Goal: Information Seeking & Learning: Learn about a topic

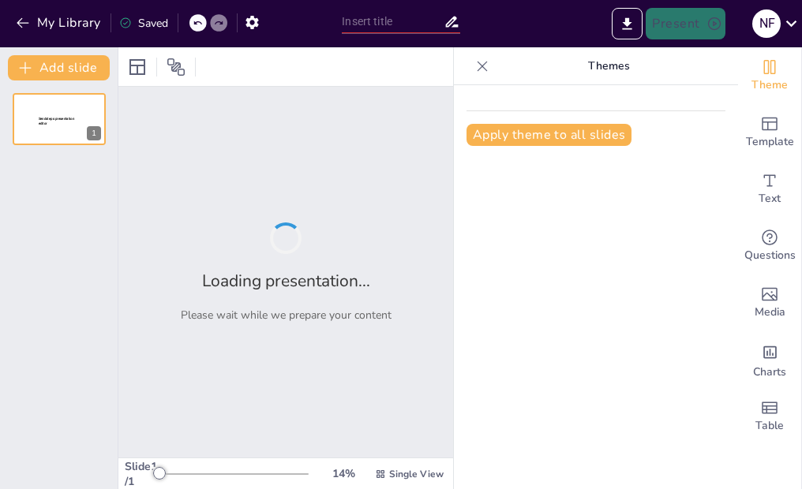
type input "[MEDICAL_DATA][PERSON_NAME]"
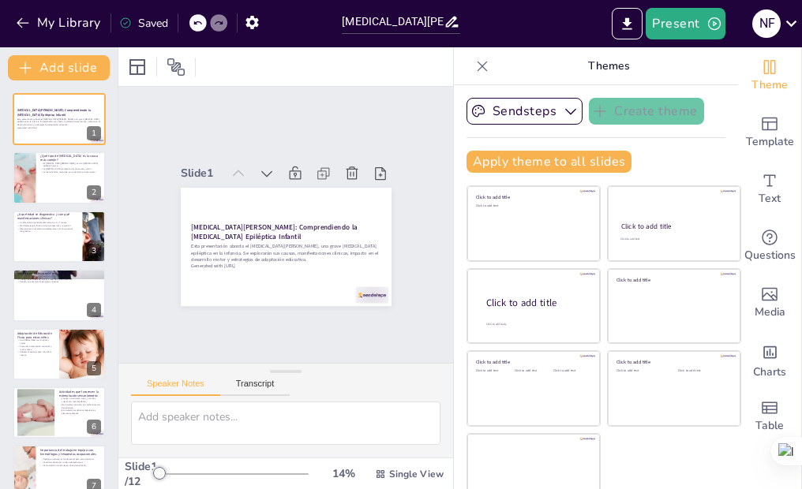
checkbox input "true"
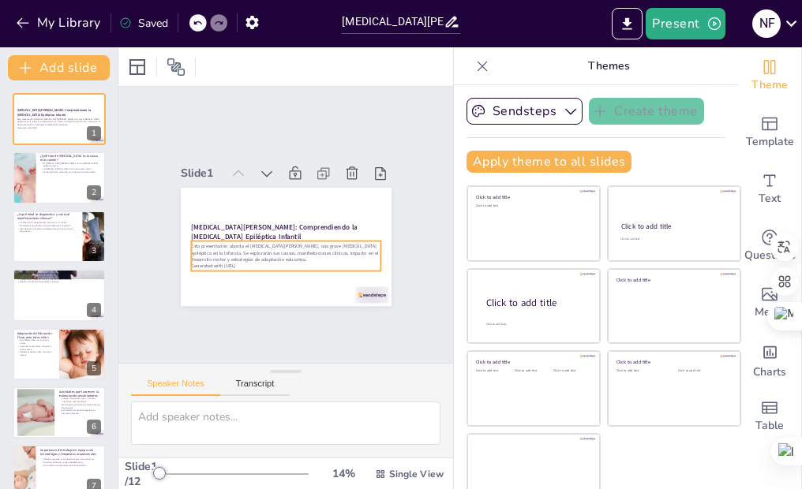
checkbox input "true"
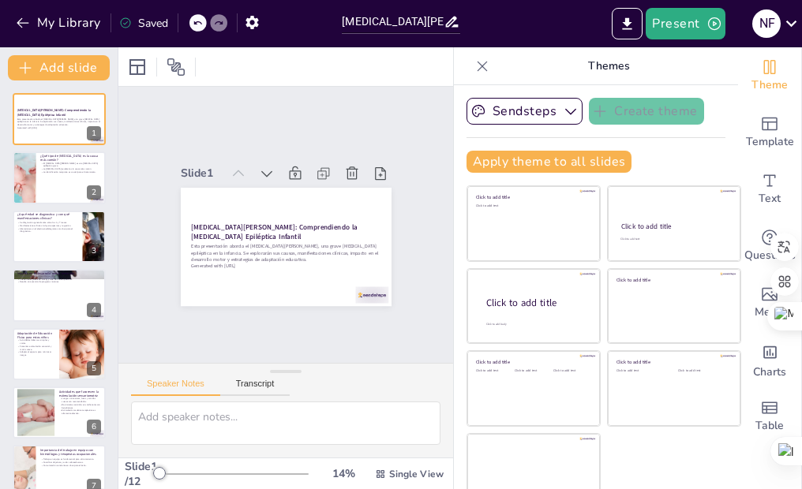
checkbox input "true"
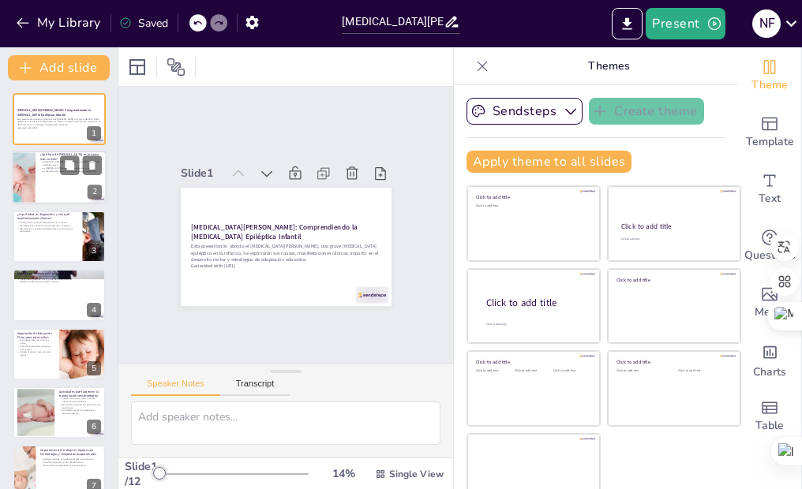
checkbox input "true"
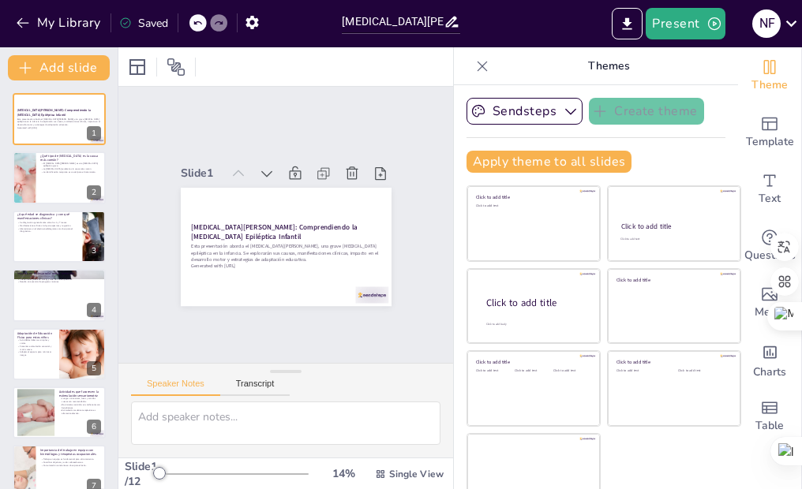
checkbox input "true"
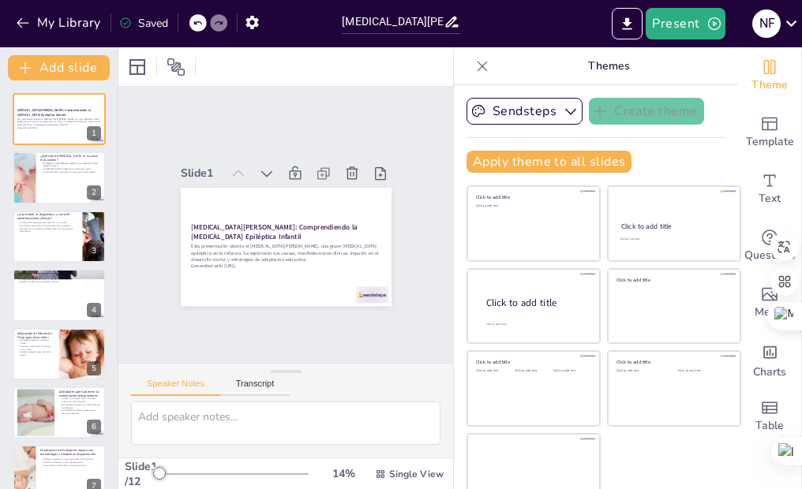
checkbox input "true"
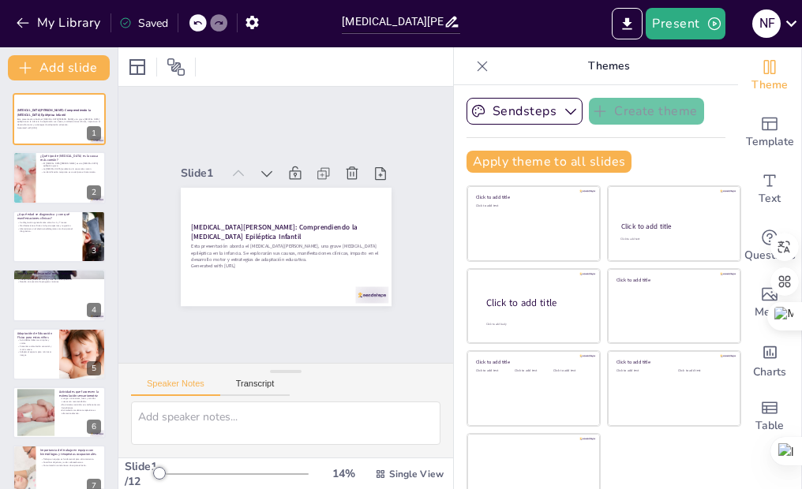
checkbox input "true"
click at [226, 188] on div "[MEDICAL_DATA][PERSON_NAME]: Comprendiendo la [MEDICAL_DATA] Epiléptica Infanti…" at bounding box center [286, 188] width 211 height 0
checkbox input "true"
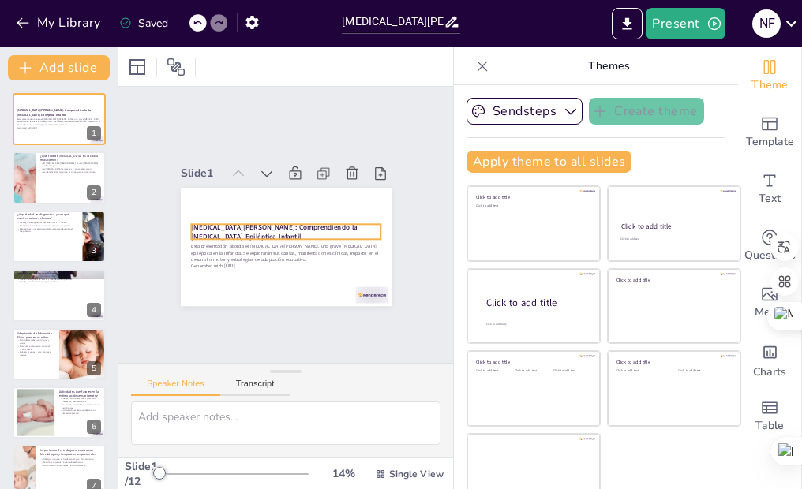
checkbox input "true"
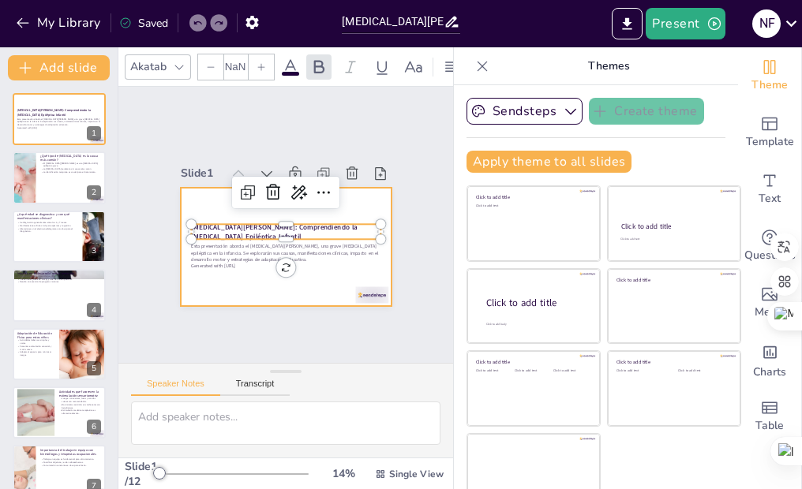
checkbox input "true"
type input "48"
checkbox input "true"
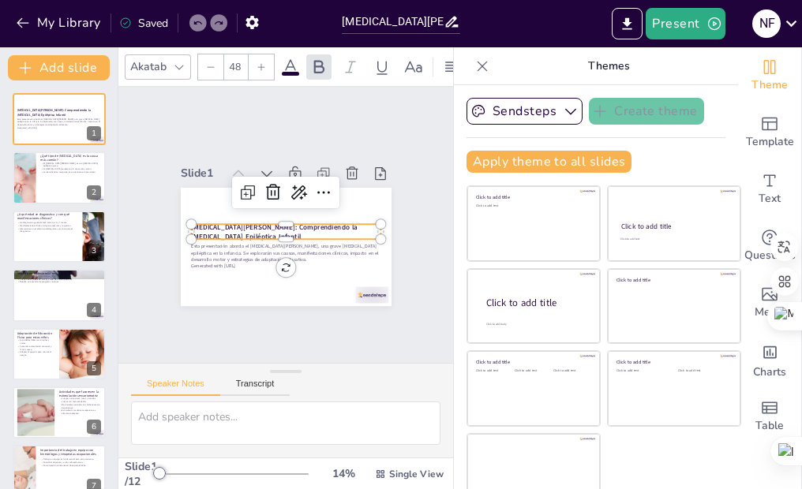
checkbox input "true"
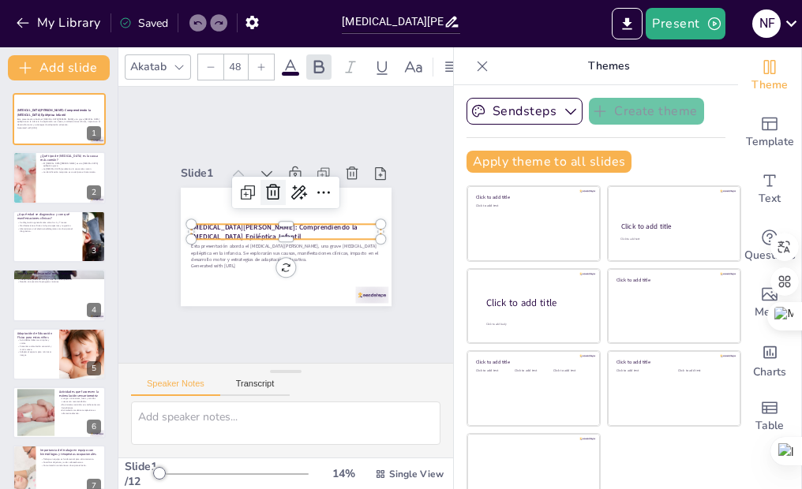
checkbox input "true"
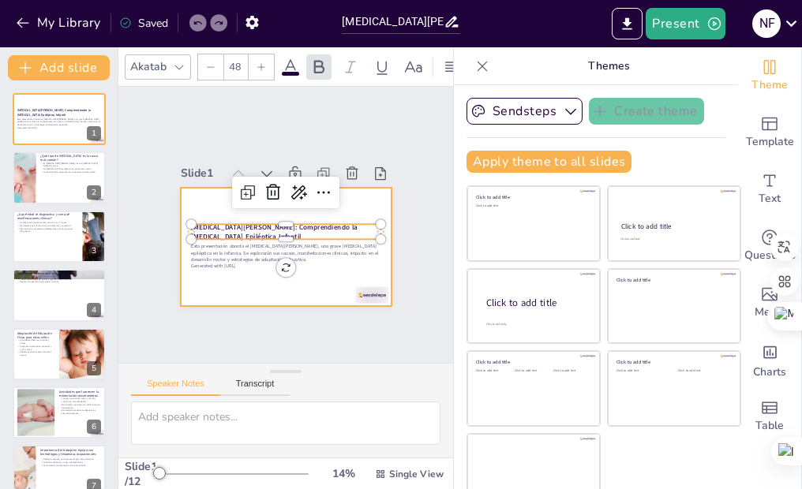
checkbox input "true"
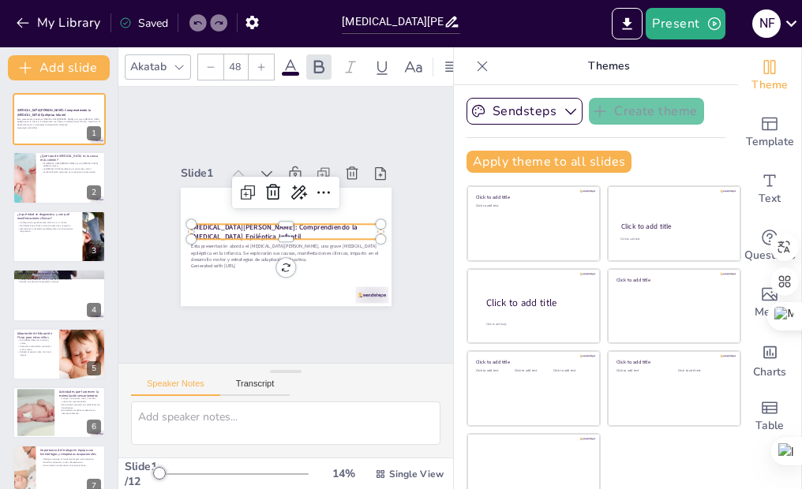
checkbox input "true"
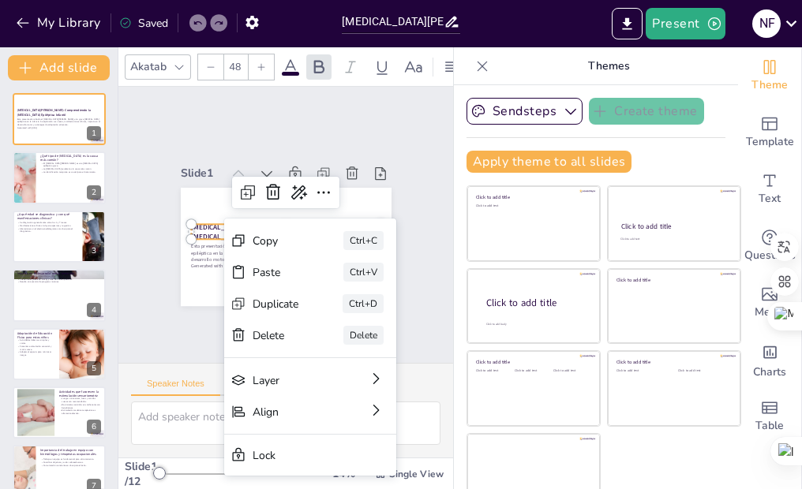
checkbox input "true"
click at [359, 328] on div "Copy" at bounding box center [383, 338] width 48 height 20
checkbox input "true"
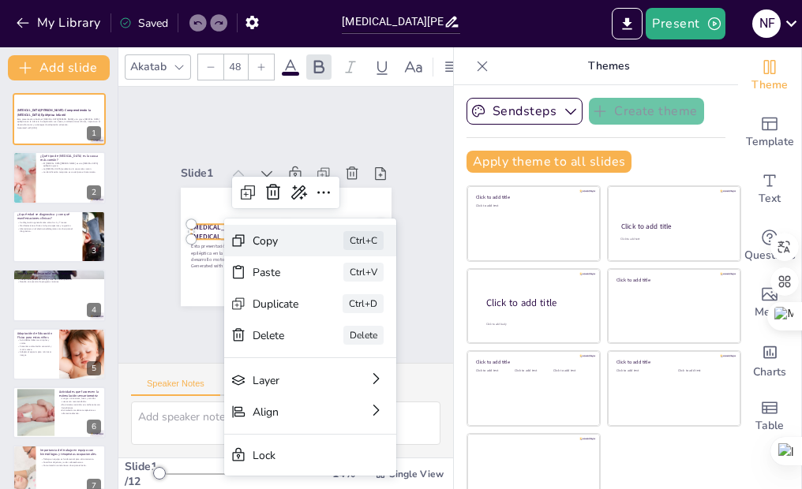
checkbox input "true"
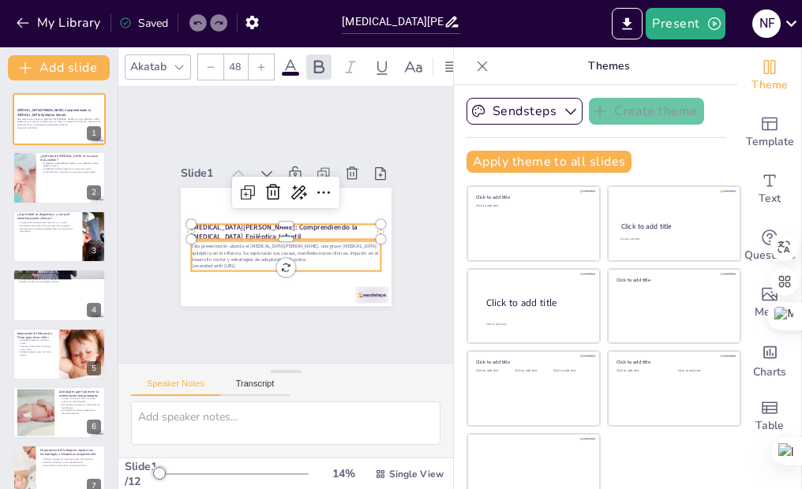
checkbox input "true"
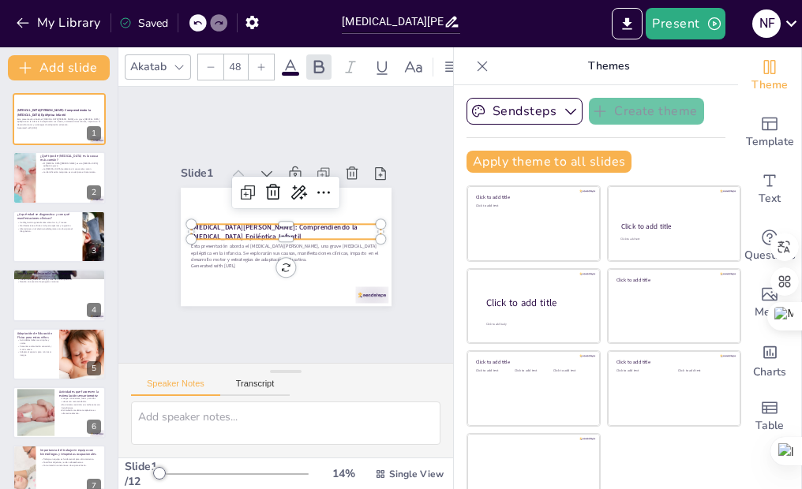
checkbox input "true"
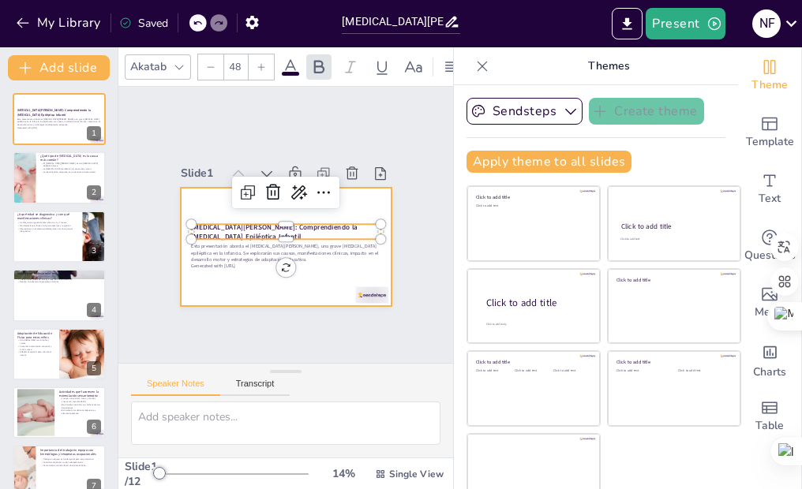
checkbox input "true"
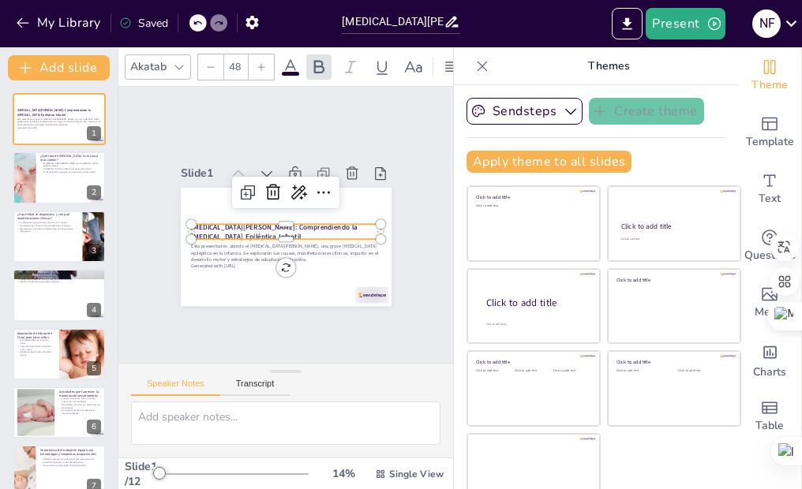
checkbox input "true"
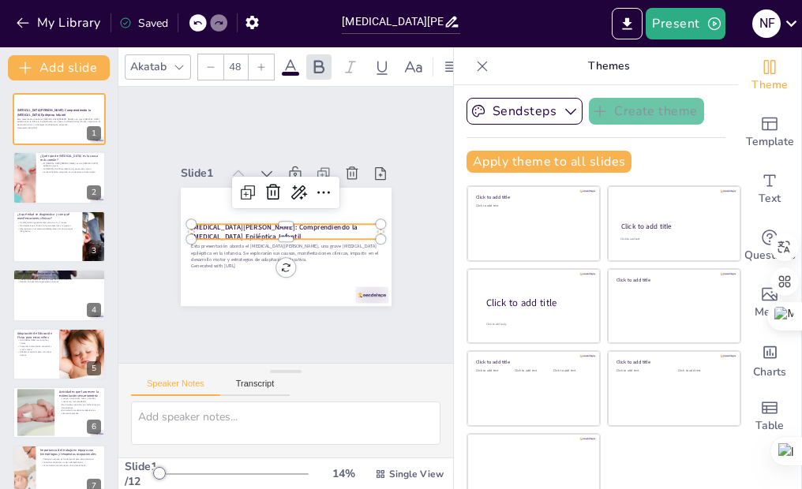
checkbox input "true"
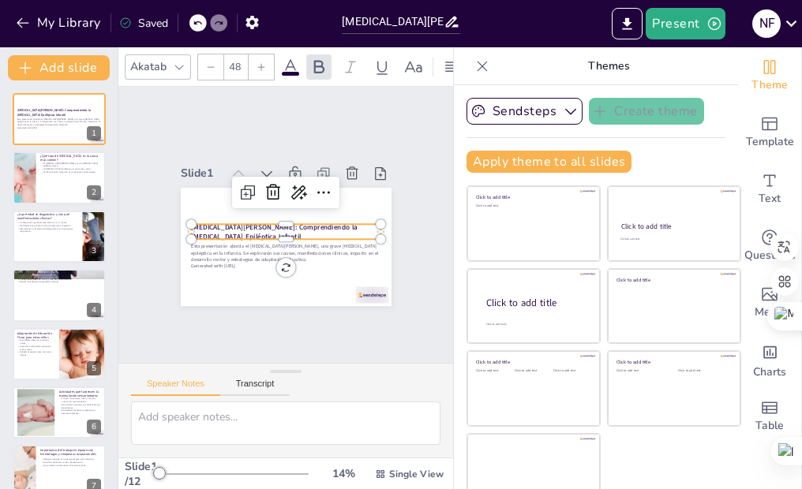
checkbox input "true"
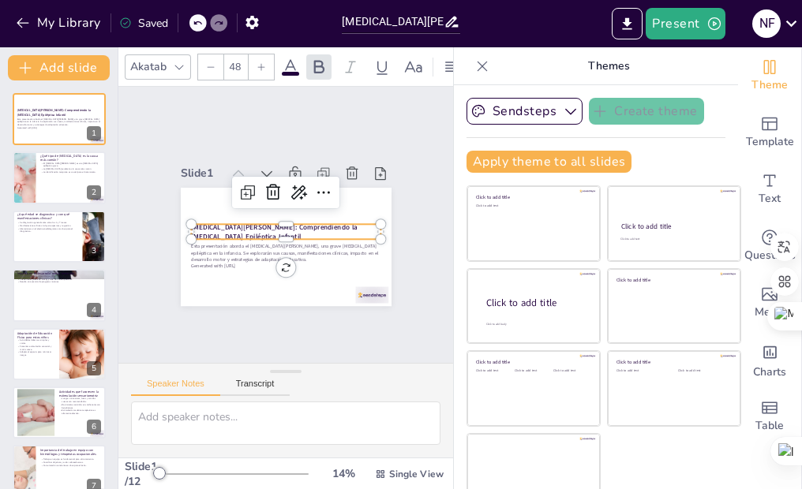
checkbox input "true"
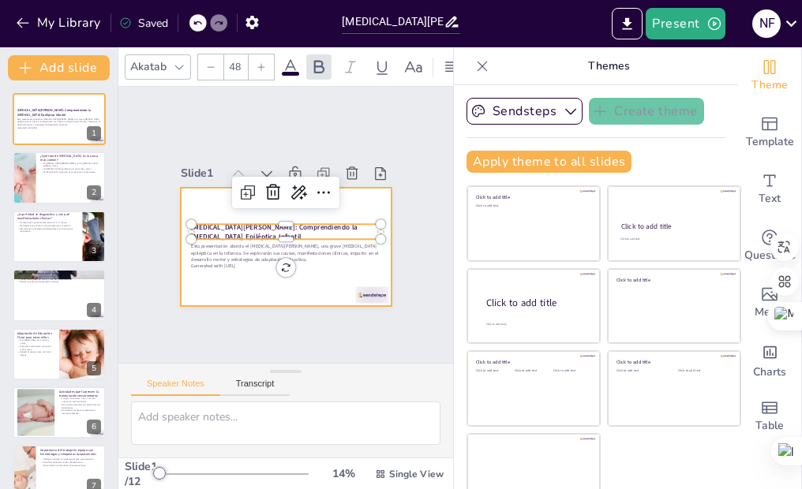
checkbox input "true"
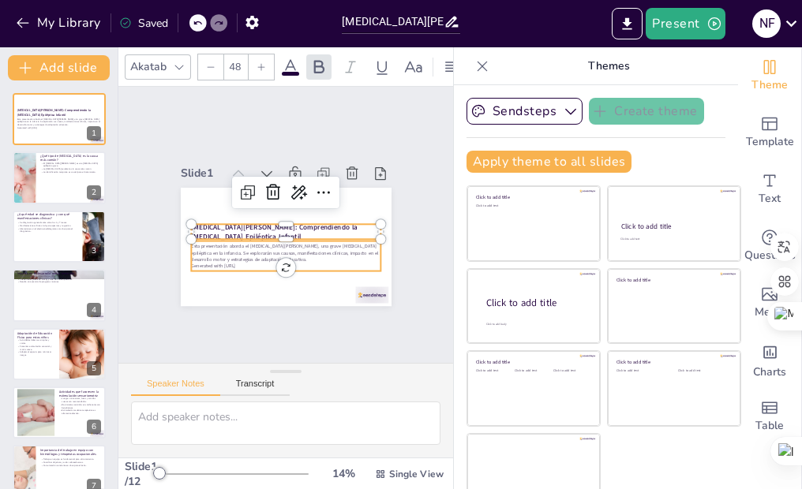
checkbox input "true"
click at [295, 223] on p "[MEDICAL_DATA][PERSON_NAME]: Comprendiendo la [MEDICAL_DATA] Epiléptica Infantil" at bounding box center [284, 231] width 191 height 39
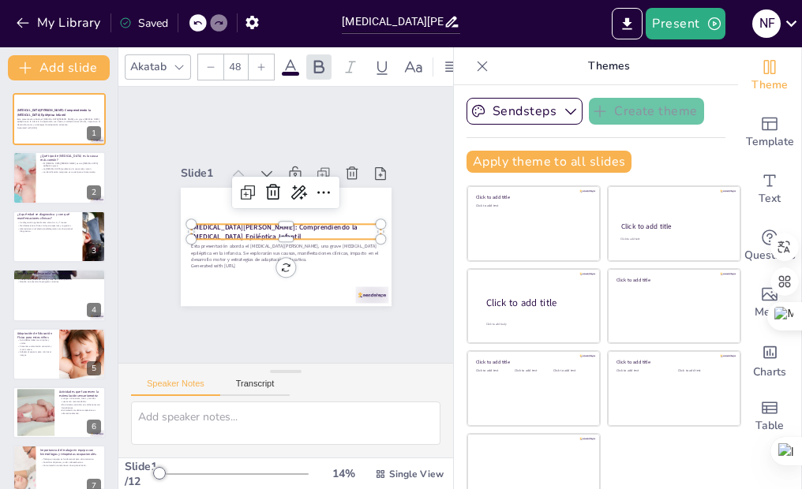
checkbox input "true"
click at [238, 223] on p "[MEDICAL_DATA][PERSON_NAME]: Comprendiendo la [MEDICAL_DATA] Epiléptica Infantil" at bounding box center [284, 231] width 191 height 39
checkbox input "true"
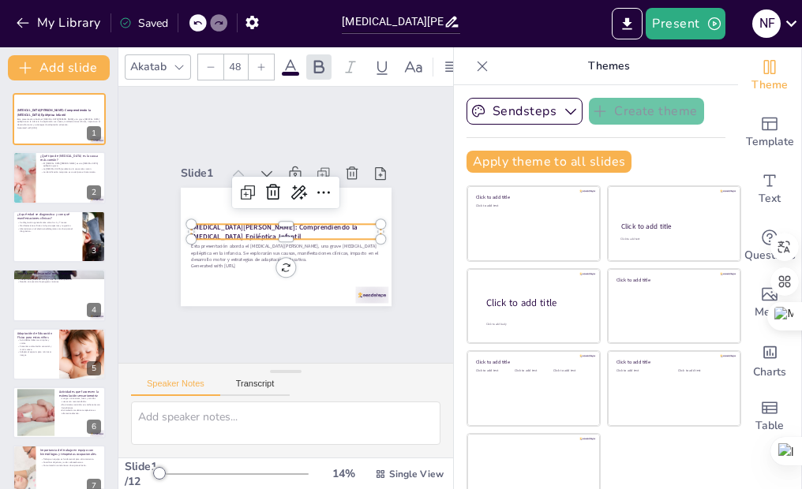
checkbox input "true"
click at [228, 225] on strong "[MEDICAL_DATA][PERSON_NAME]: Comprendiendo la [MEDICAL_DATA] Epiléptica Infantil" at bounding box center [274, 232] width 166 height 20
checkbox input "true"
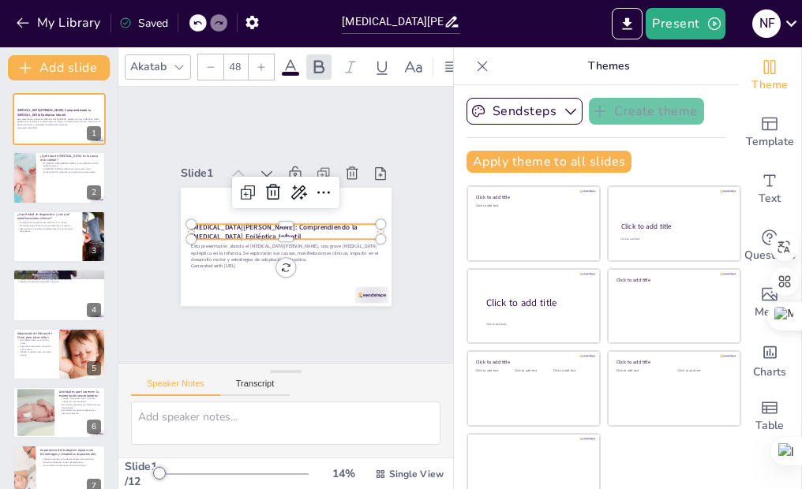
click at [228, 225] on strong "[MEDICAL_DATA][PERSON_NAME]: Comprendiendo la [MEDICAL_DATA] Epiléptica Infantil" at bounding box center [272, 227] width 167 height 31
checkbox input "true"
drag, startPoint x: 230, startPoint y: 223, endPoint x: 170, endPoint y: 208, distance: 62.6
click at [172, 208] on div "Esta presentación aborda el [MEDICAL_DATA][PERSON_NAME], una grave [MEDICAL_DAT…" at bounding box center [283, 247] width 222 height 140
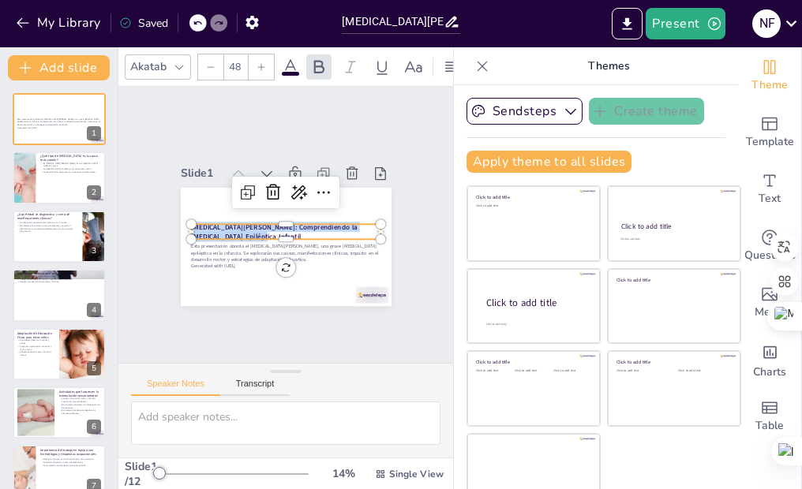
checkbox input "true"
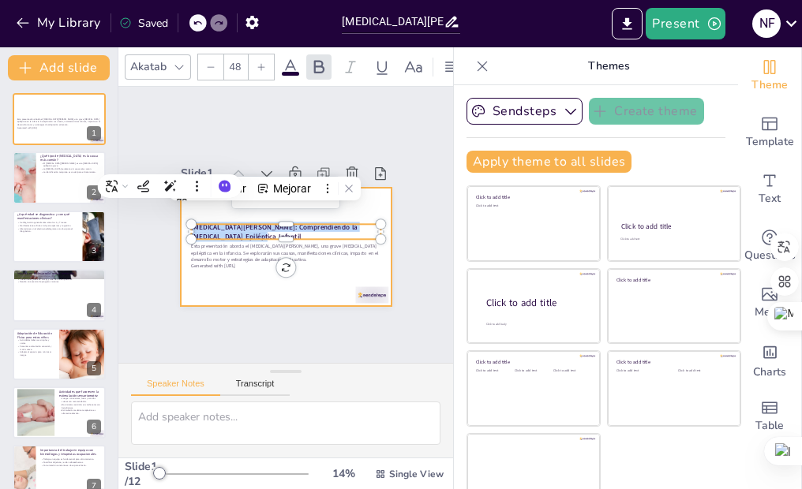
checkbox input "true"
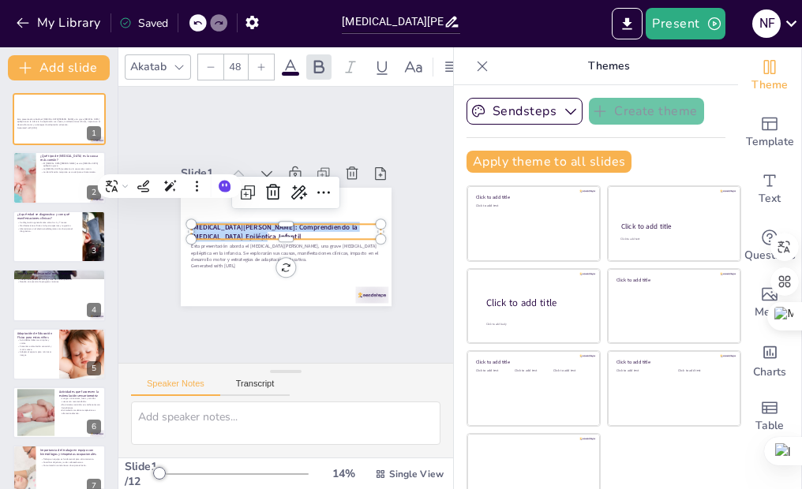
copy strong "[MEDICAL_DATA][PERSON_NAME]: Comprendiendo la [MEDICAL_DATA] Epiléptica Infantil"
checkbox input "true"
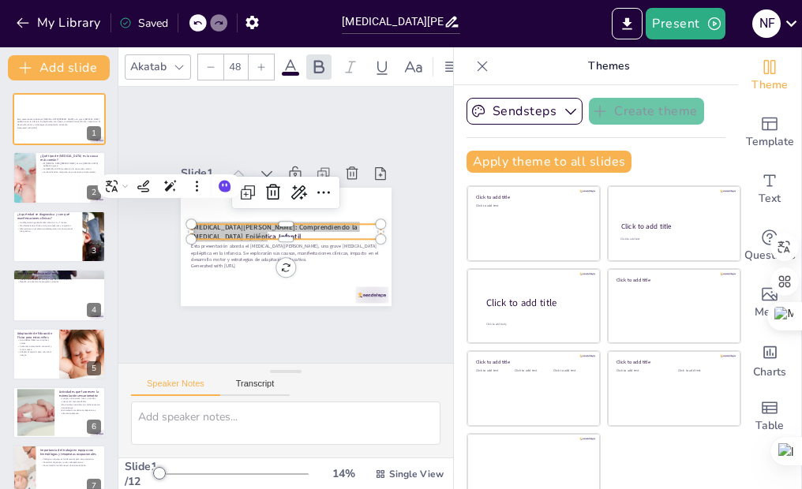
checkbox input "true"
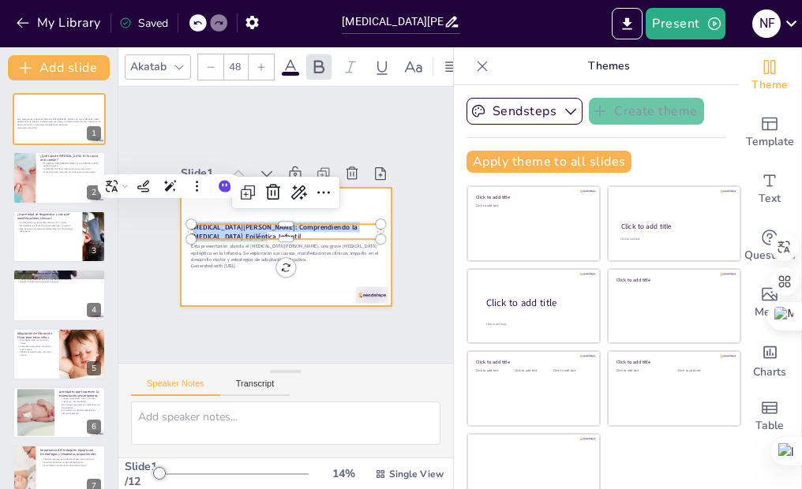
checkbox input "true"
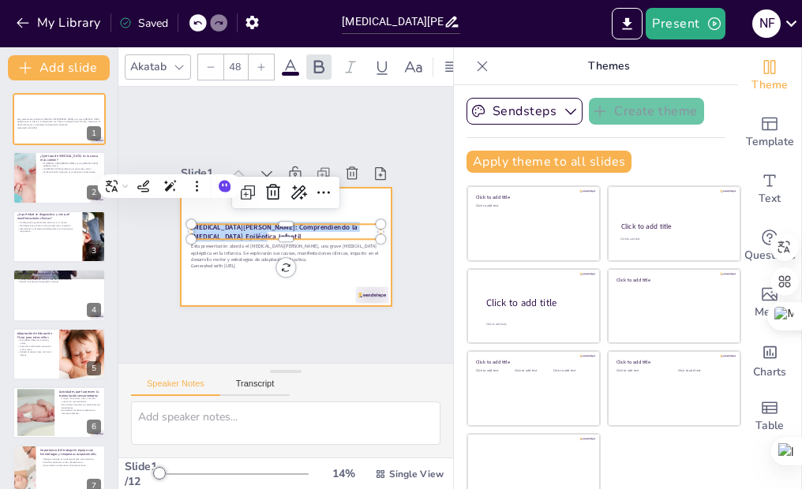
checkbox input "true"
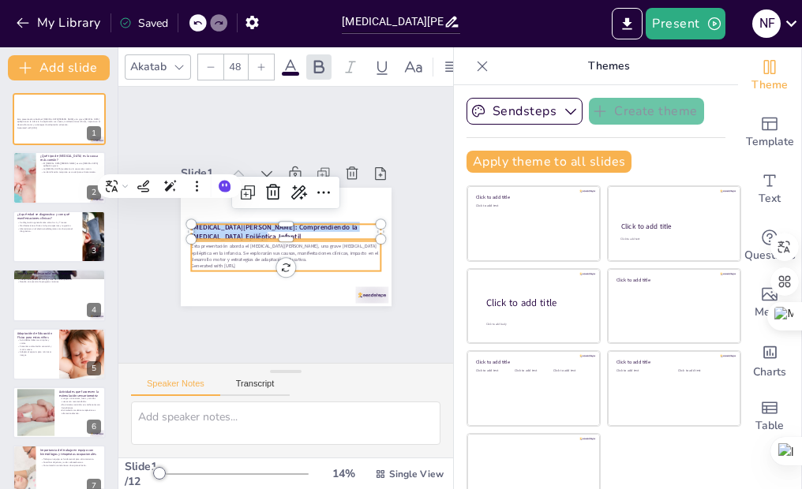
checkbox input "true"
type input "--"
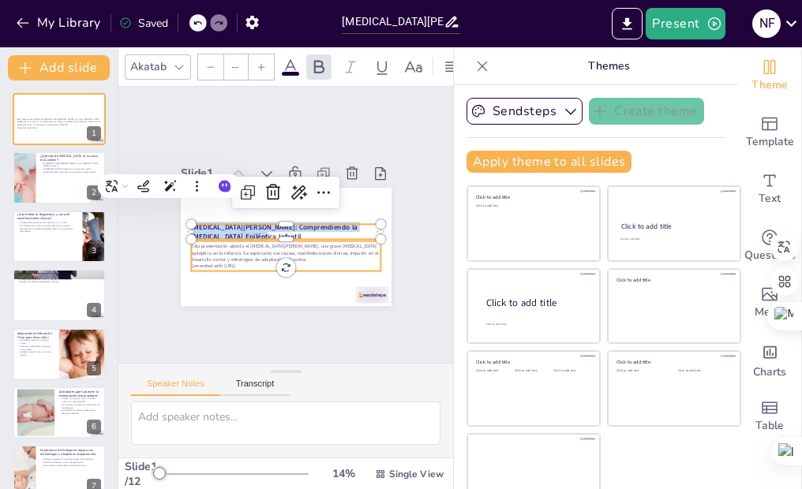
click at [305, 255] on div "Esta presentación aborda el [MEDICAL_DATA][PERSON_NAME], una grave [MEDICAL_DAT…" at bounding box center [282, 256] width 191 height 46
checkbox input "true"
type input "32"
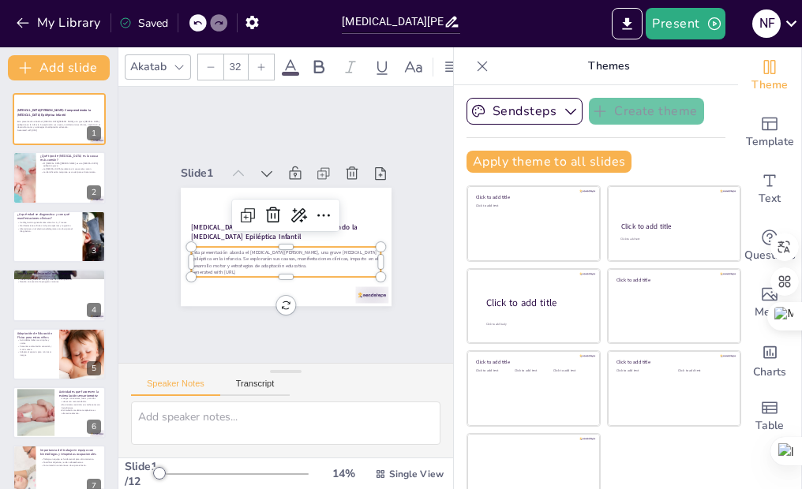
checkbox input "true"
click at [243, 264] on div "Esta presentación aborda el [MEDICAL_DATA][PERSON_NAME], una grave [MEDICAL_DAT…" at bounding box center [282, 262] width 192 height 50
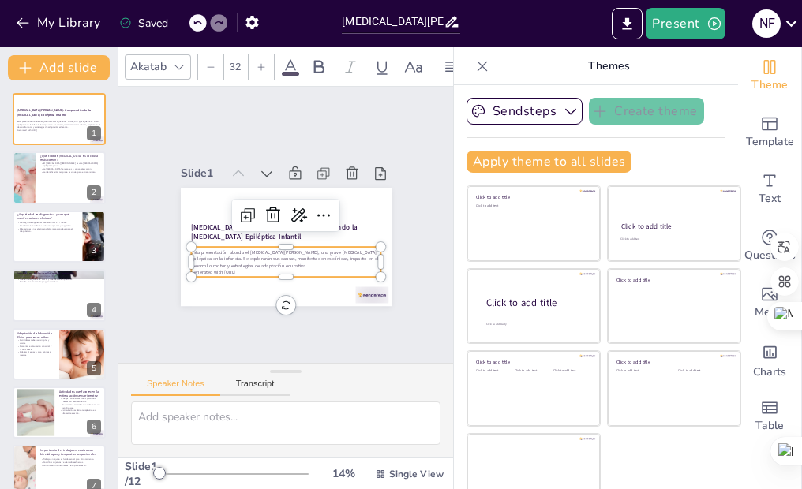
checkbox input "true"
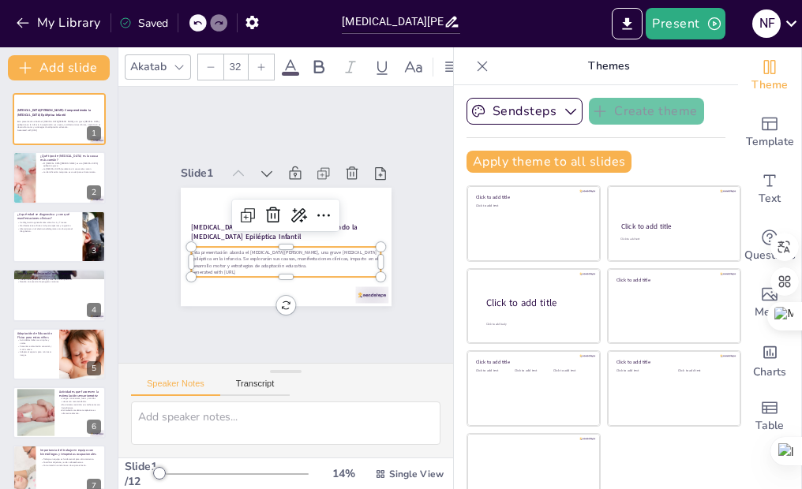
checkbox input "true"
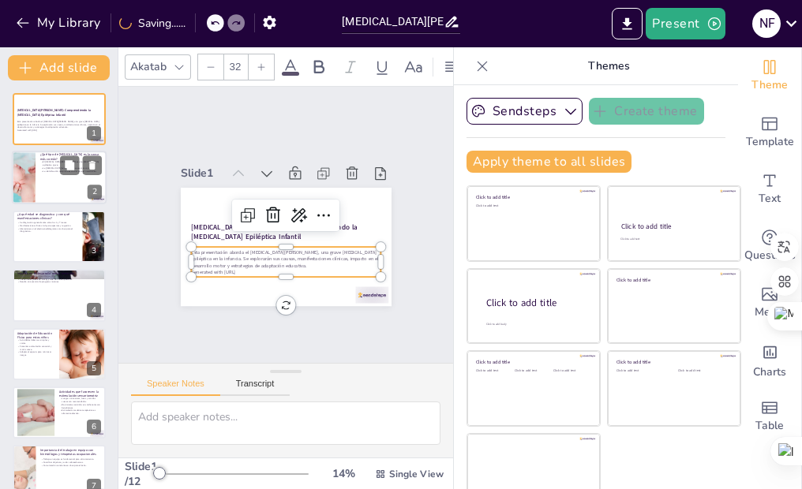
checkbox input "true"
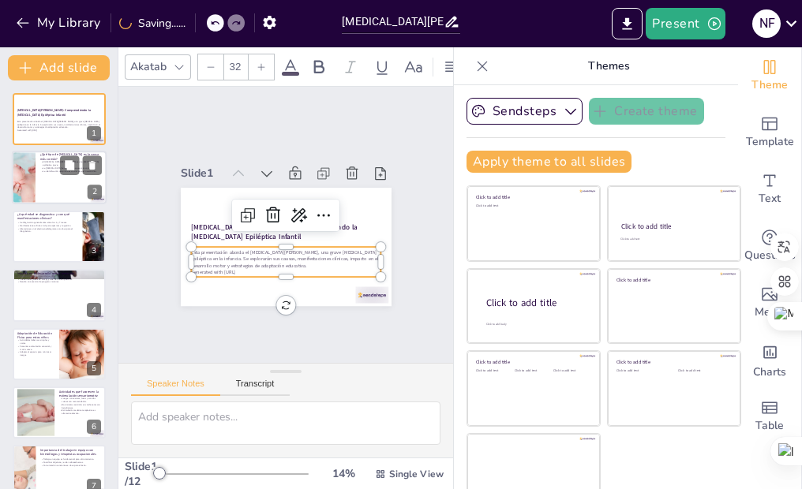
checkbox input "true"
click at [49, 189] on div at bounding box center [59, 179] width 95 height 54
type textarea "La [MEDICAL_DATA] epiléptica es un término que se refiere a trastornos cerebral…"
checkbox input "true"
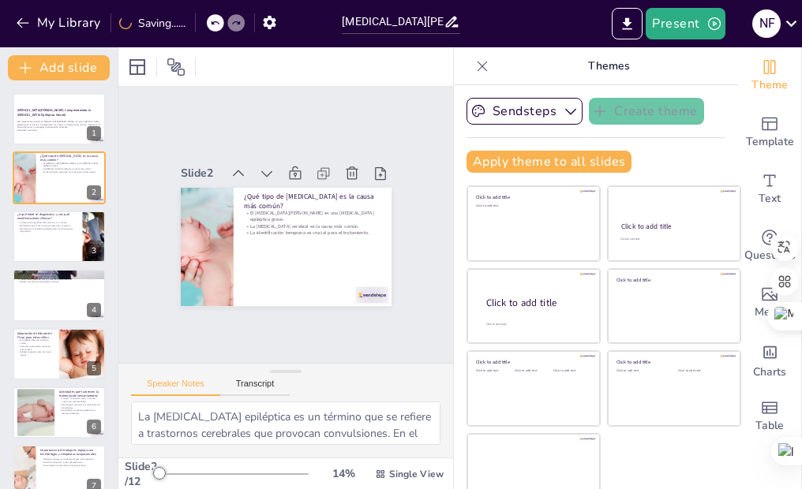
checkbox input "true"
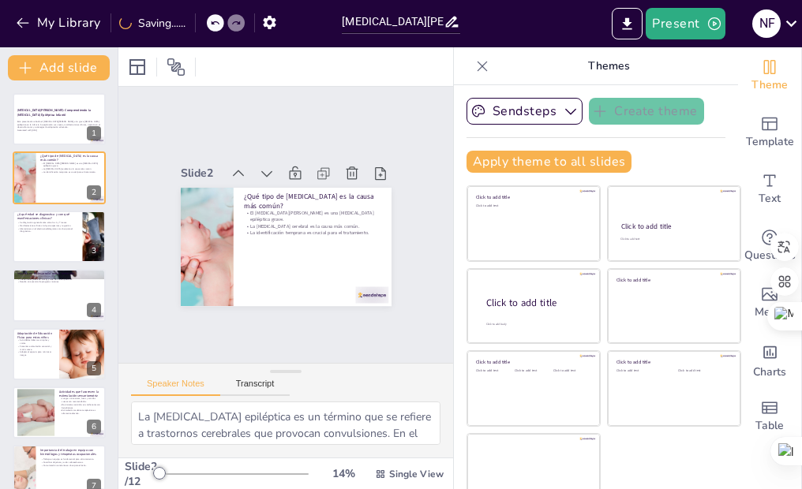
checkbox input "true"
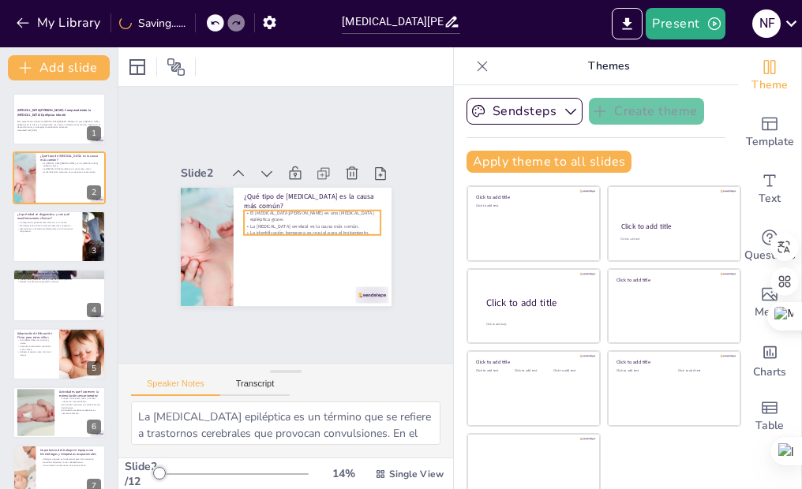
checkbox input "true"
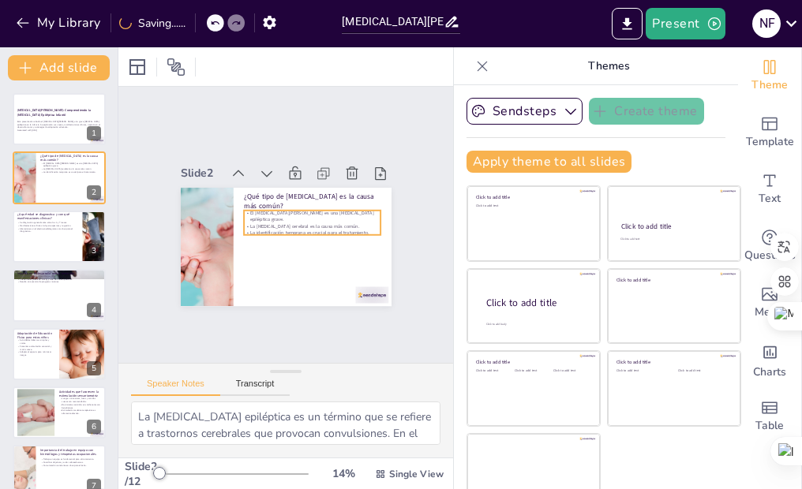
checkbox input "true"
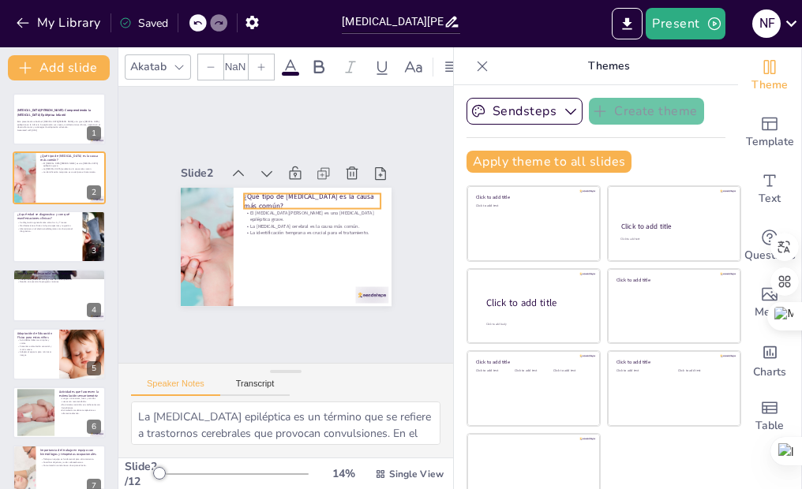
checkbox input "true"
type input "48"
click at [275, 191] on p "¿Qué tipo de [MEDICAL_DATA] es la causa más común?" at bounding box center [314, 204] width 138 height 34
checkbox input "true"
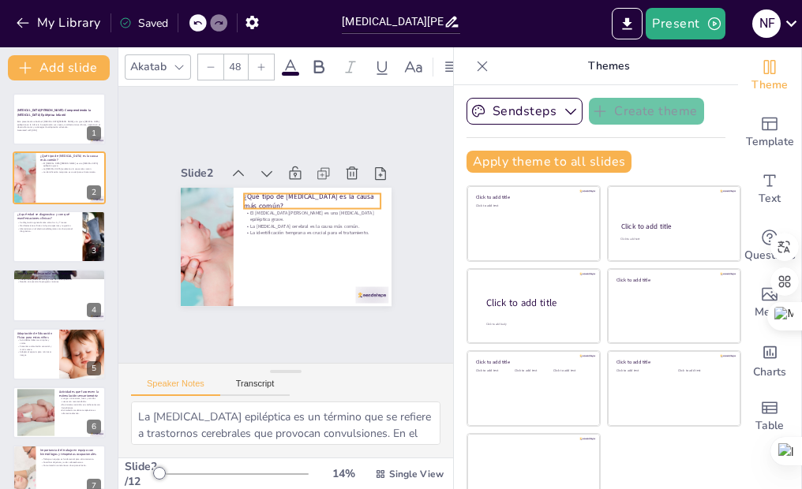
checkbox input "true"
click at [275, 191] on p "¿Qué tipo de [MEDICAL_DATA] es la causa más común?" at bounding box center [314, 204] width 138 height 34
checkbox input "true"
click at [300, 191] on p "¿Qué tipo de [MEDICAL_DATA] es la causa más común?" at bounding box center [310, 251] width 20 height 137
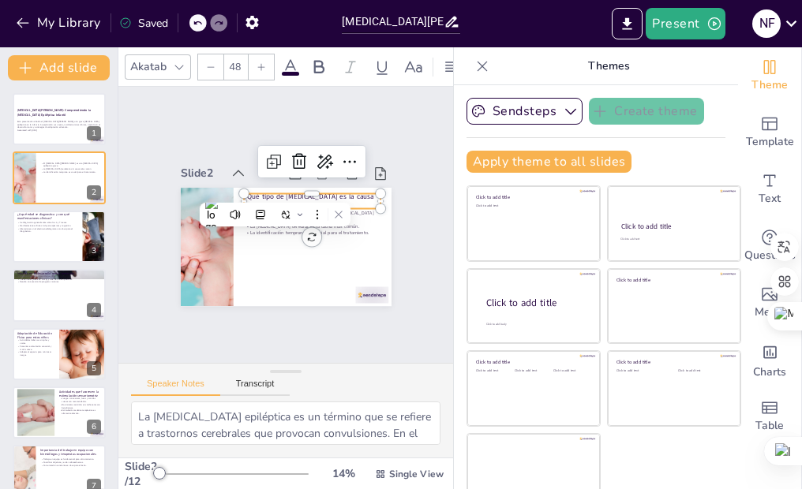
click at [275, 191] on p "¿Qué tipo de [MEDICAL_DATA] es la causa más común?" at bounding box center [316, 207] width 138 height 48
checkbox input "true"
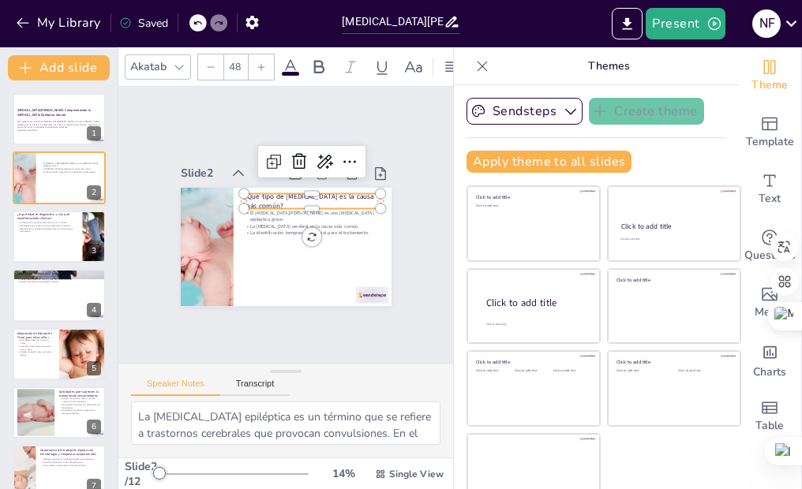
checkbox input "true"
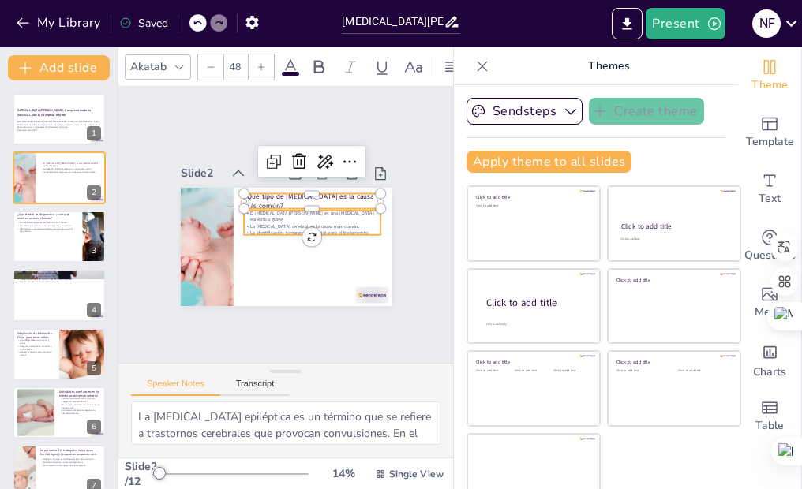
checkbox input "true"
click at [276, 216] on div "El [MEDICAL_DATA][PERSON_NAME] es una [MEDICAL_DATA] epiléptica grave. La [MEDI…" at bounding box center [311, 225] width 139 height 40
checkbox input "true"
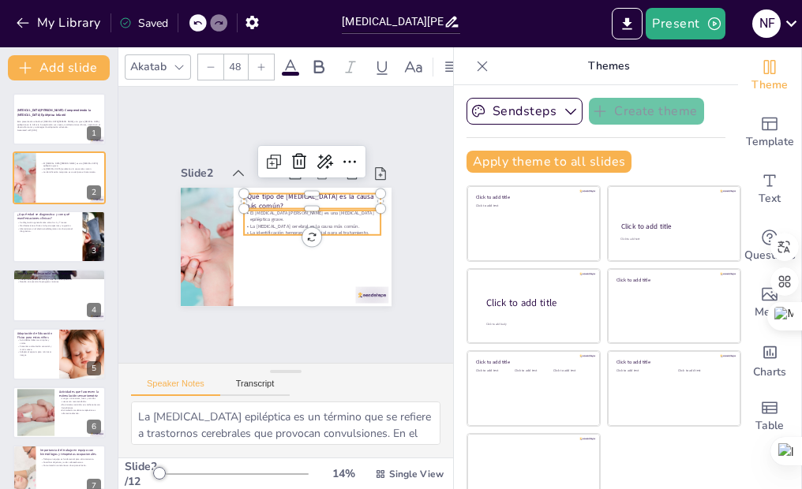
checkbox input "true"
type input "32"
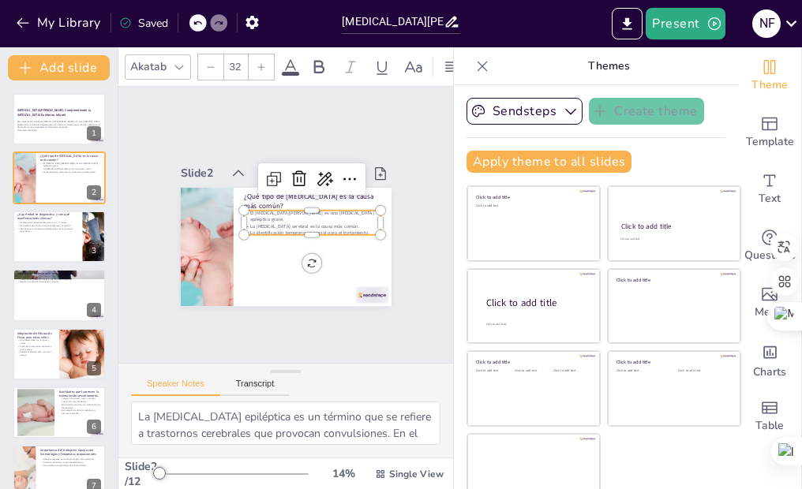
checkbox input "true"
click at [346, 224] on p "La identificación temprana es crucial para el tratamiento." at bounding box center [309, 237] width 135 height 35
checkbox input "true"
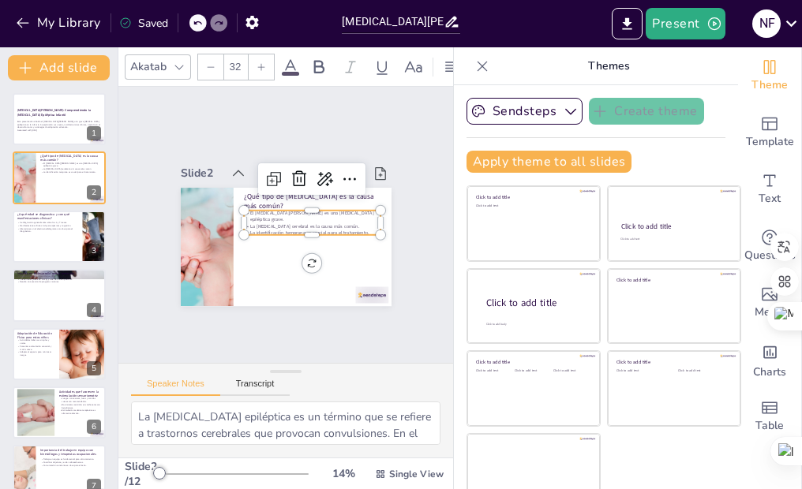
click at [349, 230] on p "La identificación temprana es crucial para el tratamiento." at bounding box center [312, 233] width 137 height 6
checkbox input "true"
click at [350, 225] on p "La identificación temprana es crucial para el tratamiento." at bounding box center [310, 235] width 137 height 21
checkbox input "true"
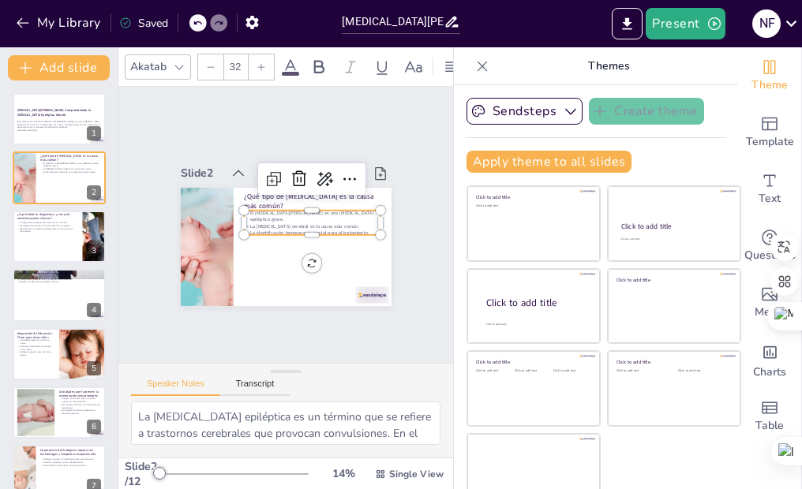
click at [350, 199] on div "¿Qué tipo de [MEDICAL_DATA] es la causa más común? El [MEDICAL_DATA][PERSON_NAM…" at bounding box center [290, 188] width 210 height 22
click at [350, 234] on div at bounding box center [312, 240] width 137 height 13
click at [354, 227] on p "La identificación temprana es crucial para el tratamiento." at bounding box center [312, 230] width 137 height 6
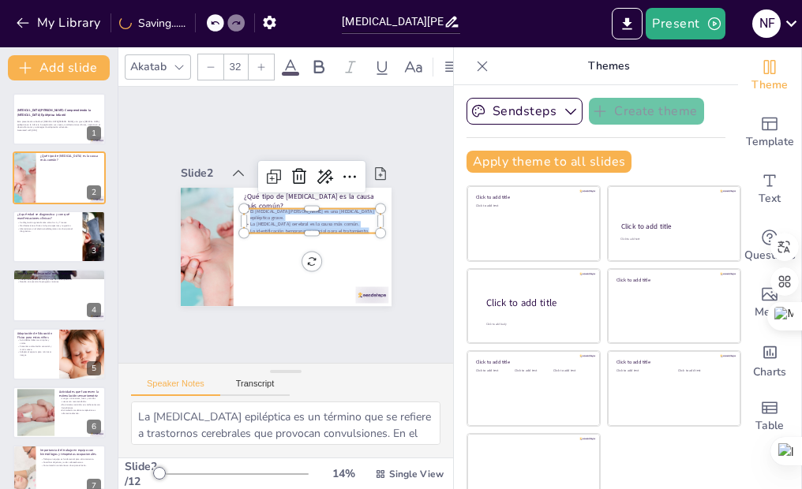
drag, startPoint x: 354, startPoint y: 215, endPoint x: 226, endPoint y: 202, distance: 129.3
click at [226, 202] on div "¿Qué tipo de [MEDICAL_DATA] es la causa más común? El [MEDICAL_DATA][PERSON_NAM…" at bounding box center [286, 247] width 211 height 118
copy div "El [MEDICAL_DATA][PERSON_NAME] es una [MEDICAL_DATA] epiléptica grave. La [MEDI…"
click at [176, 225] on div at bounding box center [205, 238] width 170 height 134
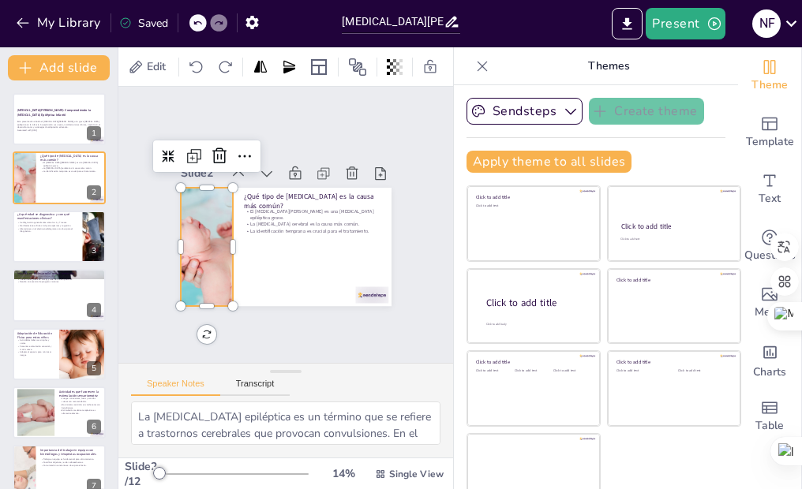
click at [185, 194] on div at bounding box center [207, 247] width 158 height 118
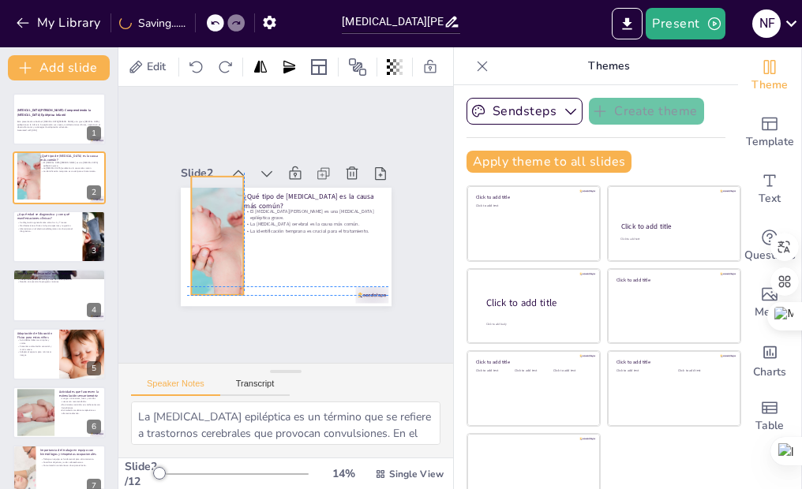
drag, startPoint x: 193, startPoint y: 232, endPoint x: 200, endPoint y: 217, distance: 16.3
click at [200, 217] on div at bounding box center [217, 229] width 170 height 134
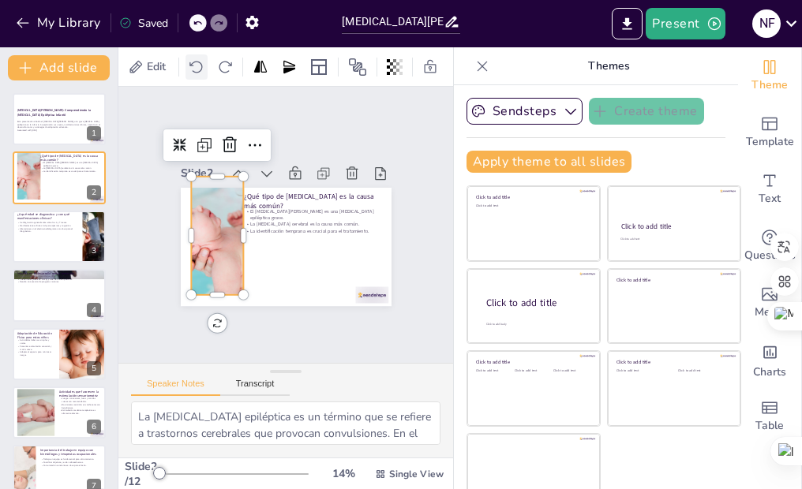
click at [196, 71] on div at bounding box center [196, 66] width 22 height 25
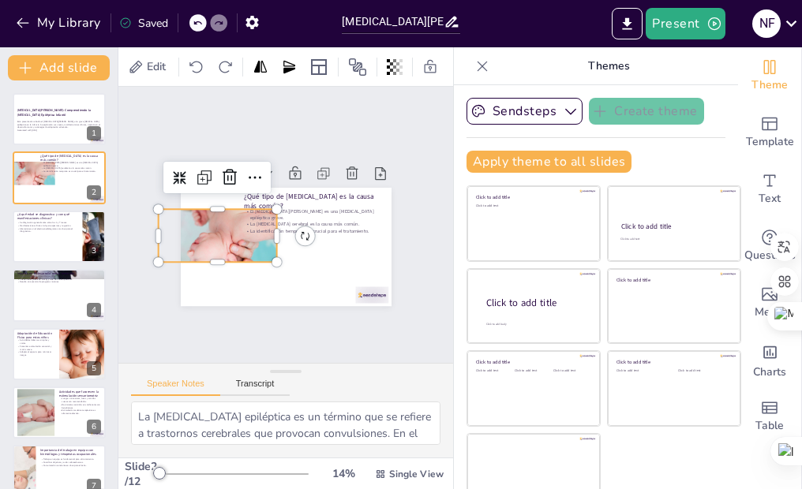
click at [194, 18] on icon at bounding box center [197, 22] width 9 height 9
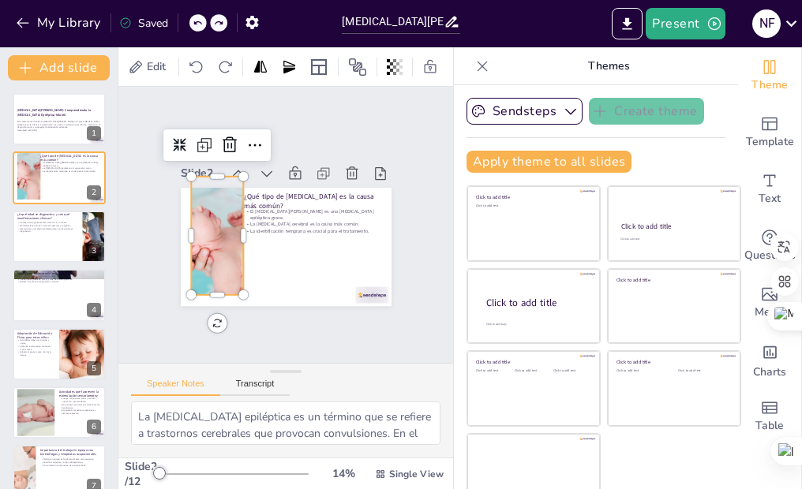
click at [194, 18] on icon at bounding box center [197, 22] width 9 height 9
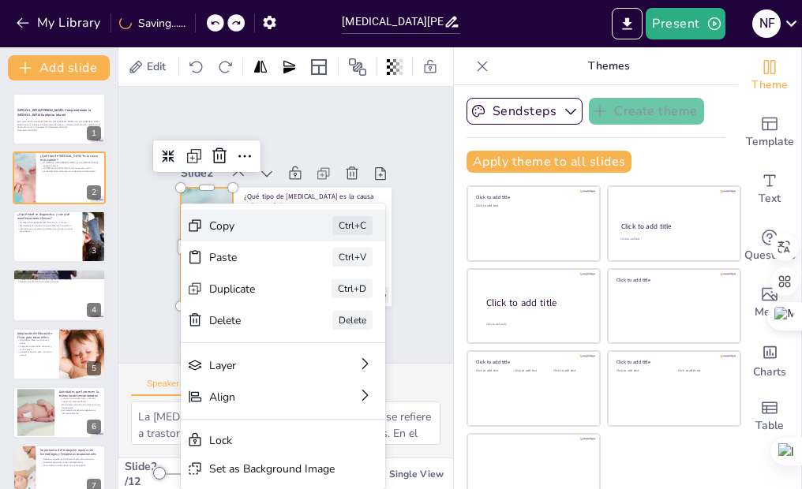
click at [317, 309] on div "Copy" at bounding box center [357, 320] width 80 height 23
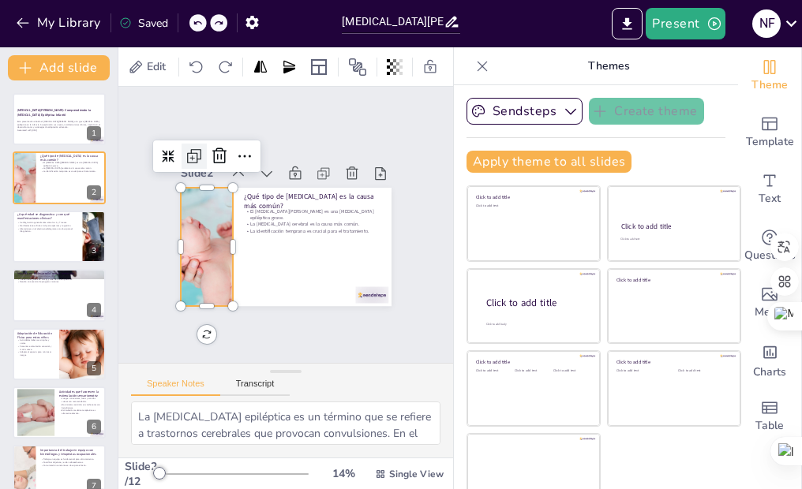
click at [191, 137] on icon at bounding box center [201, 147] width 21 height 21
click at [196, 20] on icon at bounding box center [197, 22] width 9 height 9
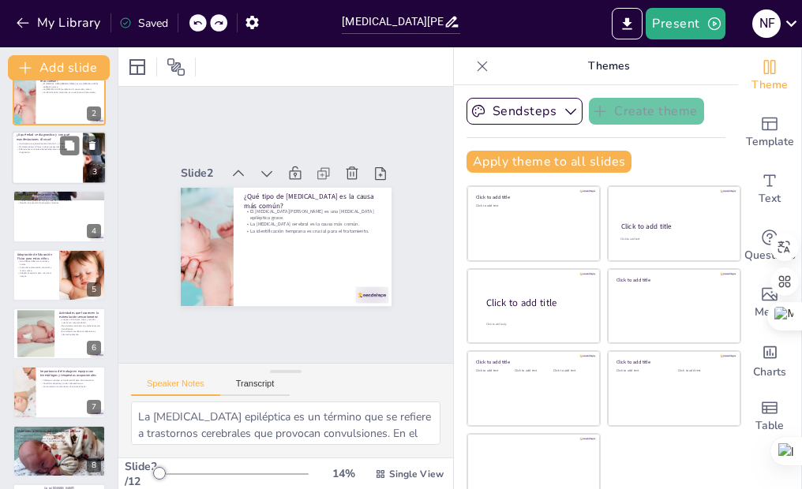
scroll to position [84, 0]
click at [62, 163] on div at bounding box center [59, 158] width 95 height 54
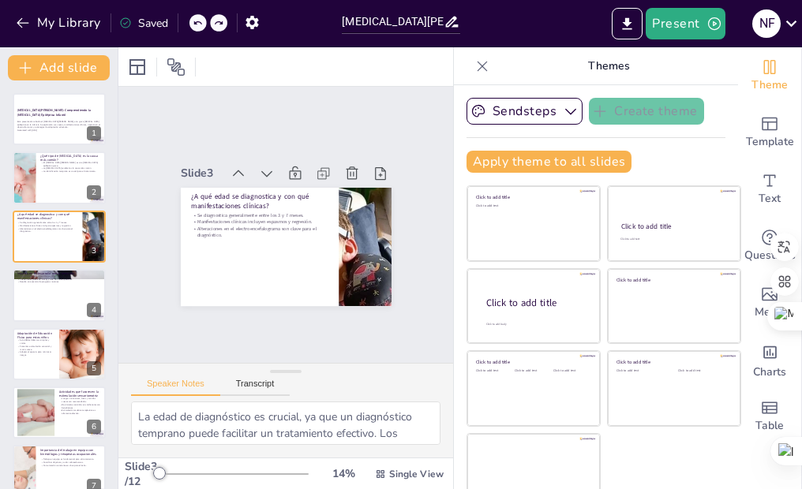
scroll to position [0, 0]
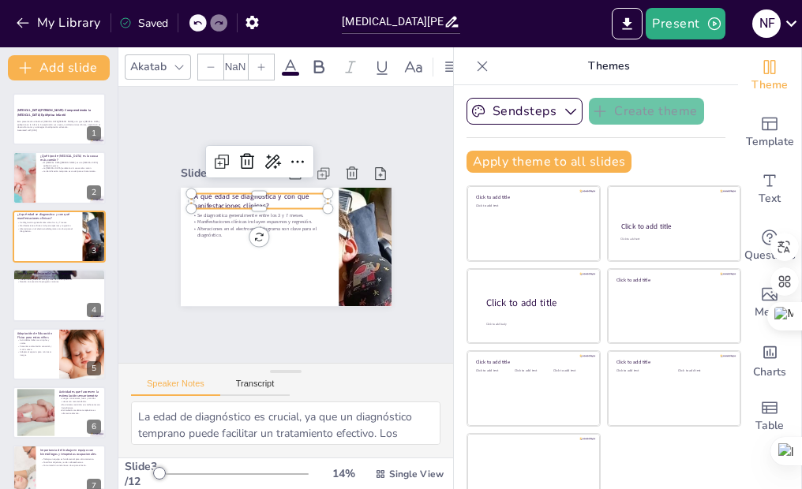
click at [241, 188] on div "¿A qué edad se diagnostica y con qué manifestaciones clínicas? Se diagnostica g…" at bounding box center [286, 247] width 211 height 118
click at [256, 194] on p "¿A qué edad se diagnostica y con qué manifestaciones clínicas?" at bounding box center [262, 198] width 138 height 34
click at [256, 194] on p "¿A qué edad se diagnostica y con qué manifestaciones clínicas?" at bounding box center [262, 200] width 138 height 34
click at [252, 194] on p "¿A qué edad se diagnostica y con qué manifestaciones clínicas?" at bounding box center [262, 200] width 138 height 34
click at [252, 194] on p "¿A qué edad se diagnostica y con qué manifestaciones clínicas?" at bounding box center [259, 203] width 137 height 20
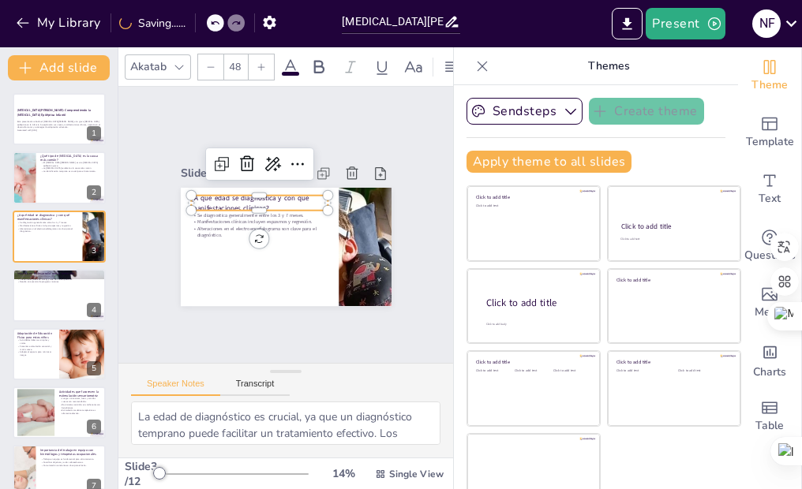
click at [255, 196] on p "¿A qué edad se diagnostica y con qué manifestaciones clínicas?" at bounding box center [262, 200] width 138 height 34
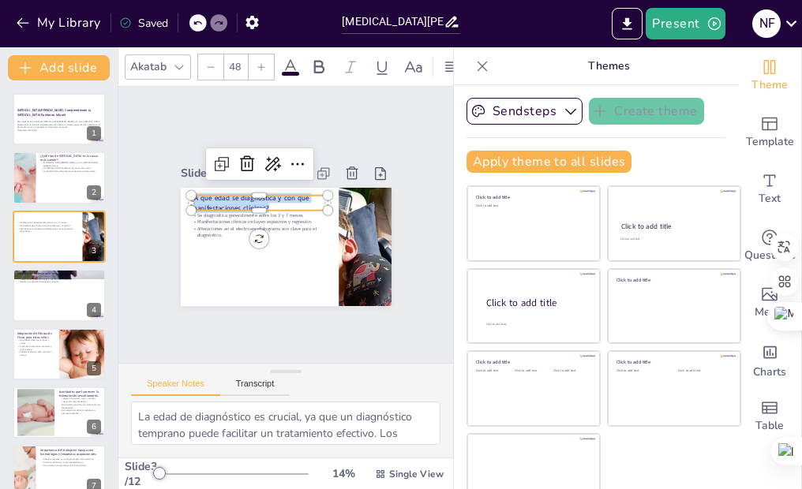
drag, startPoint x: 255, startPoint y: 196, endPoint x: 182, endPoint y: 189, distance: 72.9
click at [182, 189] on div "Se diagnostica generalmente entre los 3 y 7 meses. Manifestaciones clínicas inc…" at bounding box center [283, 247] width 222 height 140
copy span "¿A qué edad se diagnostica y con qué manifestaciones clínicas?"
click at [284, 214] on div "Se diagnostica generalmente entre los 3 y 7 meses. Manifestaciones clínicas inc…" at bounding box center [259, 222] width 139 height 40
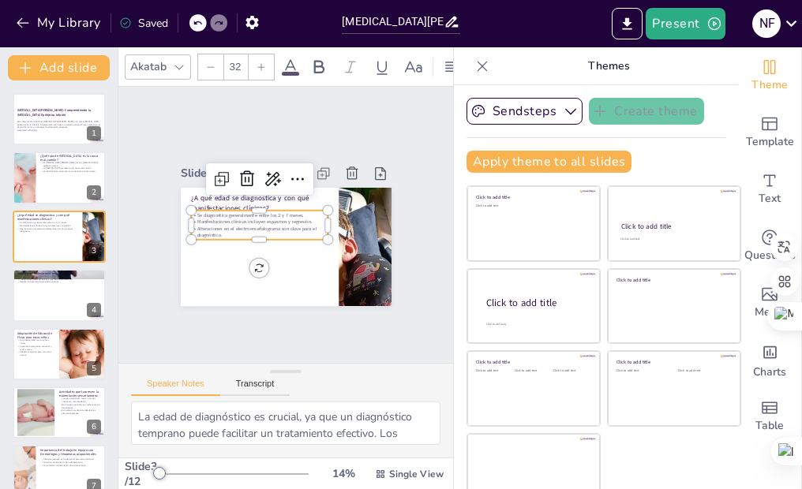
click at [207, 225] on p "Alteraciones en el electroencefalograma son clave para el diagnóstico." at bounding box center [259, 231] width 137 height 13
click at [208, 224] on p "Alteraciones en el electroencefalograma son clave para el diagnóstico." at bounding box center [258, 229] width 137 height 28
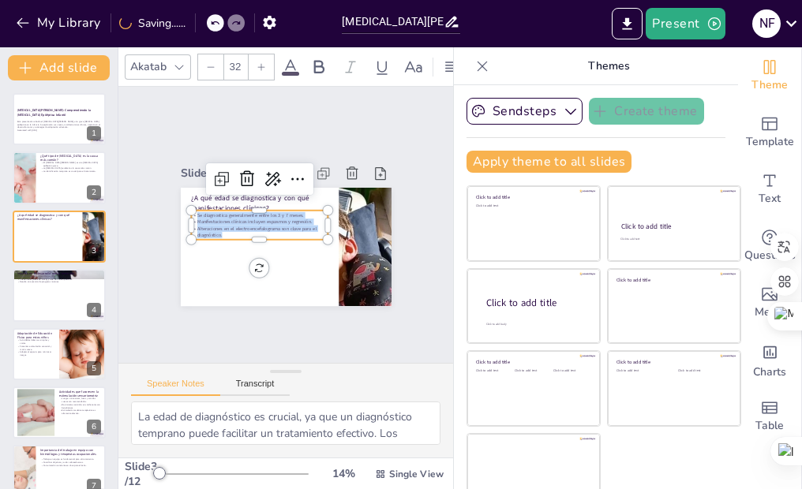
drag, startPoint x: 208, startPoint y: 224, endPoint x: 176, endPoint y: 205, distance: 36.8
click at [176, 205] on div "¿A qué edad se diagnostica y con qué manifestaciones clínicas? Se diagnostica g…" at bounding box center [281, 245] width 230 height 159
copy div "Se diagnostica generalmente entre los 3 y 7 meses. Manifestaciones clínicas inc…"
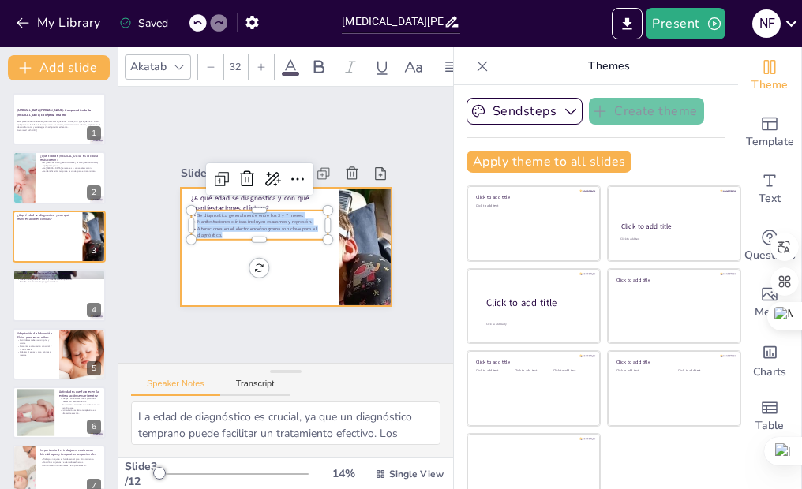
click at [279, 275] on div at bounding box center [286, 247] width 211 height 118
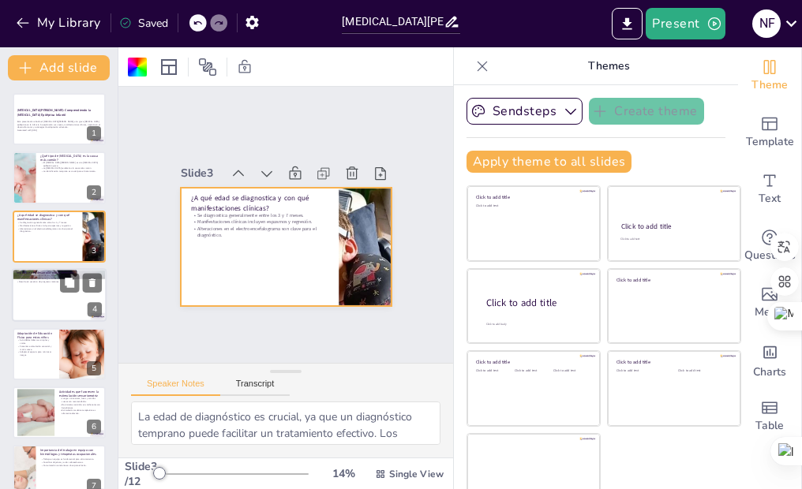
scroll to position [84, 0]
click at [35, 304] on div at bounding box center [59, 295] width 95 height 54
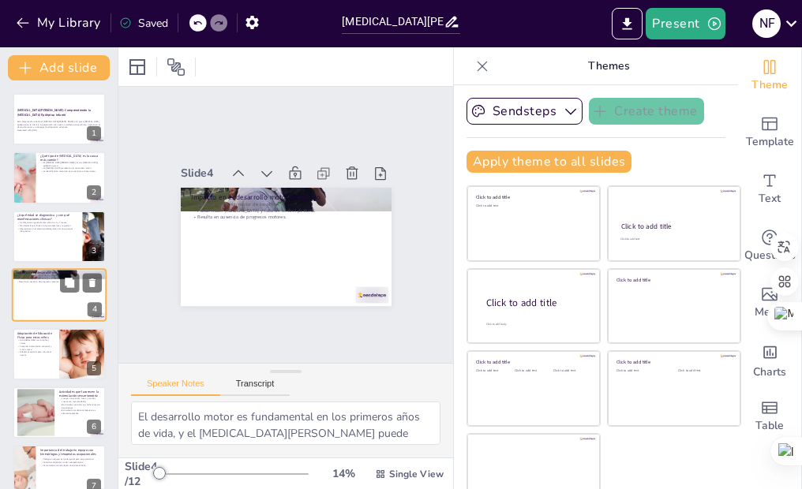
scroll to position [10, 0]
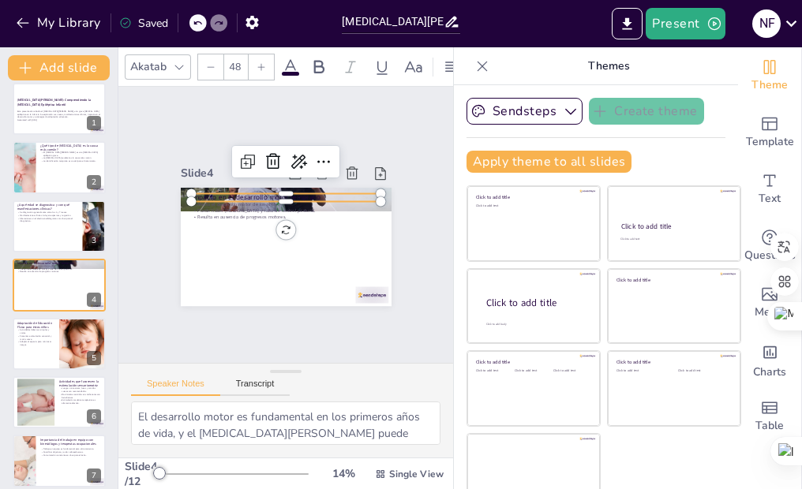
click at [240, 177] on div "Impacto en el desarrollo motor temprano Afecta el desarrollo motor de los niños…" at bounding box center [283, 247] width 222 height 140
click at [246, 193] on p "Impacto en el desarrollo motor temprano" at bounding box center [285, 197] width 189 height 9
click at [246, 183] on p "Impacto en el desarrollo motor temprano" at bounding box center [287, 197] width 189 height 29
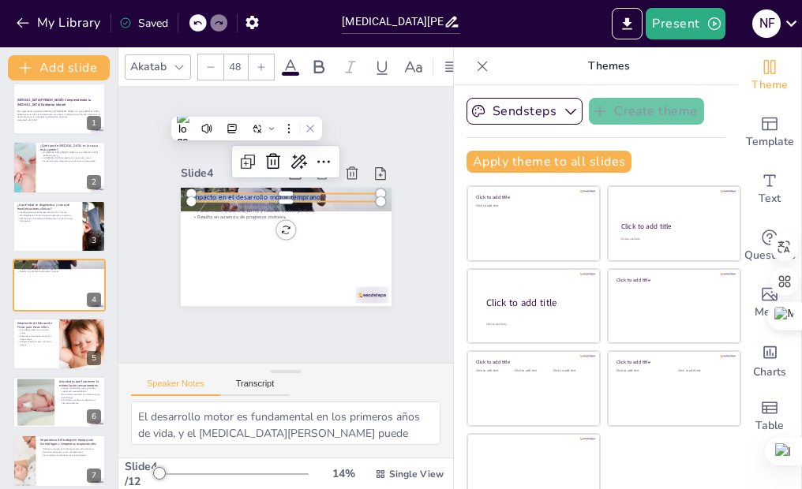
click at [246, 183] on span "Impacto en el desarrollo motor temprano" at bounding box center [257, 194] width 129 height 23
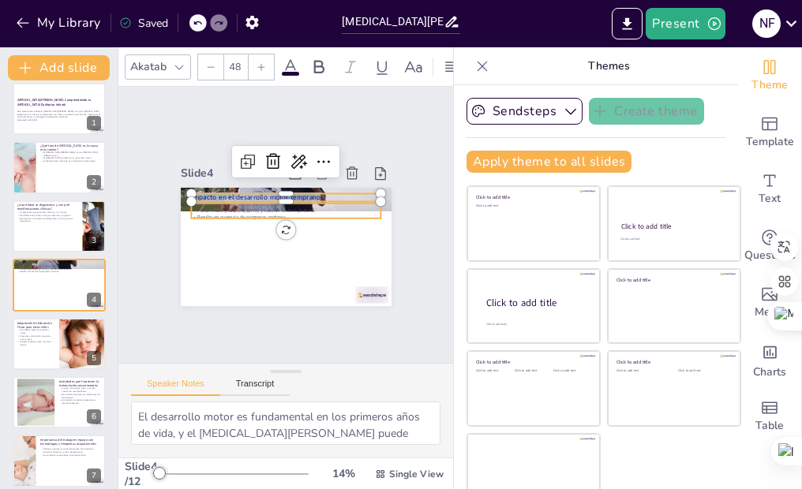
click at [206, 204] on p "Resulta en ausencia de progresos motores." at bounding box center [286, 217] width 189 height 26
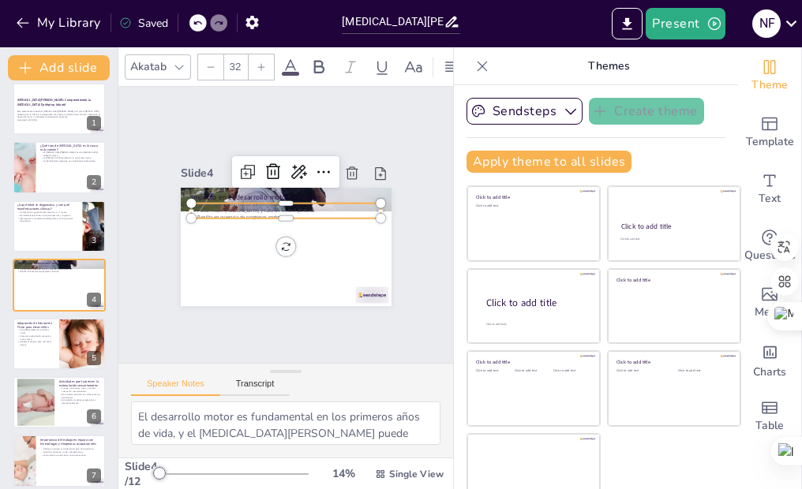
click at [280, 131] on p "Resulta en ausencia de progresos motores." at bounding box center [293, 225] width 26 height 189
click at [206, 214] on p "Resulta en ausencia de progresos motores." at bounding box center [285, 217] width 189 height 6
click at [282, 214] on p "Resulta en ausencia de progresos motores." at bounding box center [285, 217] width 189 height 6
drag, startPoint x: 282, startPoint y: 125, endPoint x: 155, endPoint y: 103, distance: 129.0
click at [155, 129] on div "Slide 1 [MEDICAL_DATA][PERSON_NAME]: Comprendiendo la [MEDICAL_DATA] Epiléptica…" at bounding box center [286, 225] width 314 height 193
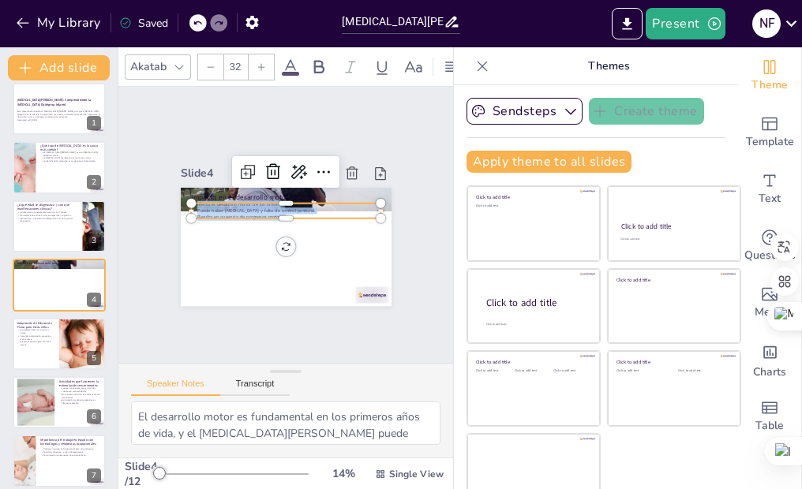
drag, startPoint x: 199, startPoint y: 114, endPoint x: 187, endPoint y: 114, distance: 11.9
copy div "Afecta el desarrollo motor de los niños. Puede haber [MEDICAL_DATA] y falta de …"
click at [54, 168] on div at bounding box center [59, 168] width 95 height 54
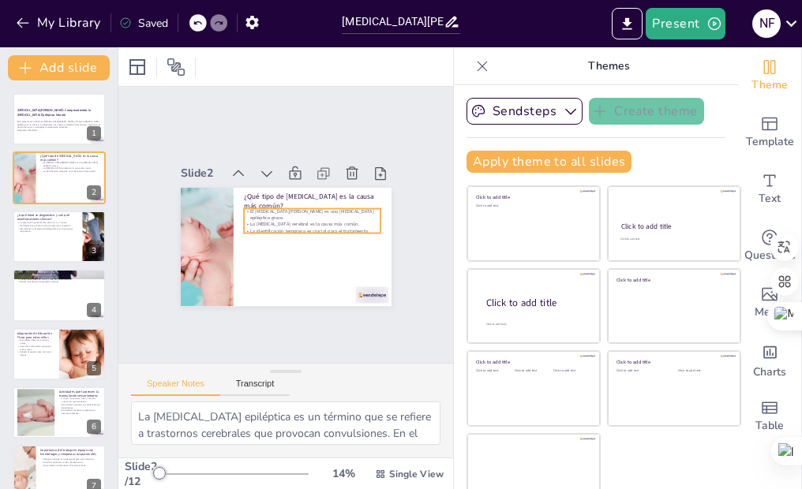
scroll to position [79, 0]
click at [286, 187] on p "¿Qué tipo de [MEDICAL_DATA] es la causa más común?" at bounding box center [314, 204] width 138 height 34
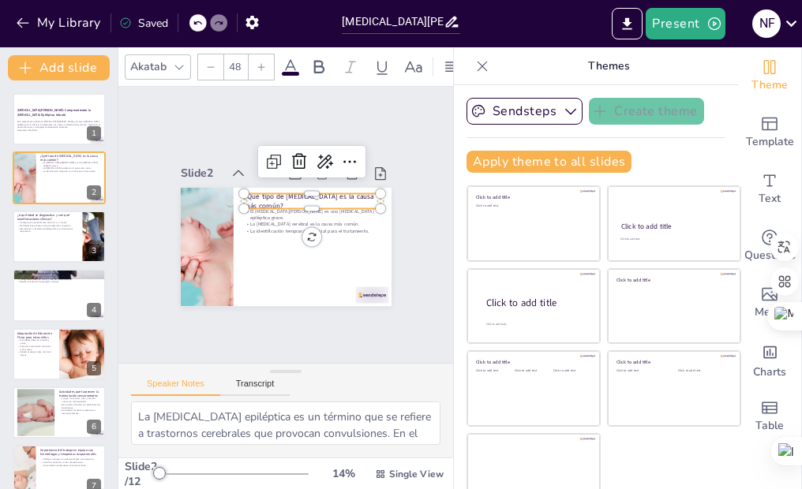
click at [286, 187] on p "¿Qué tipo de [MEDICAL_DATA] es la causa más común?" at bounding box center [314, 204] width 138 height 34
copy span "¿Qué tipo de [MEDICAL_DATA] es la causa más común?"
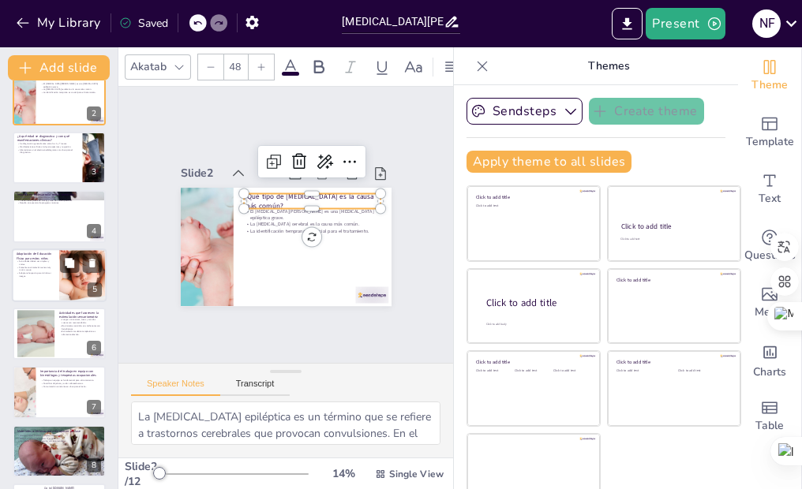
click at [59, 285] on div at bounding box center [83, 276] width 86 height 54
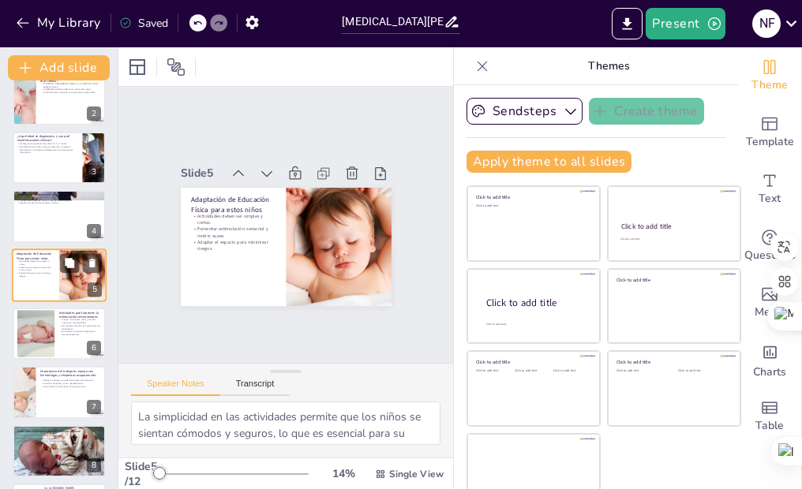
scroll to position [69, 0]
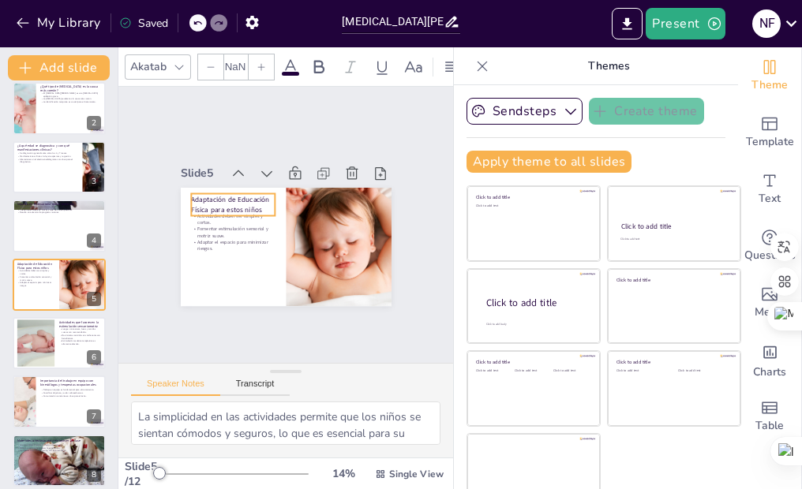
click at [243, 185] on p "Adaptación de Educación Física para estos niños" at bounding box center [236, 199] width 86 height 28
click at [238, 185] on p "Adaptación de Educación Física para estos niños" at bounding box center [236, 199] width 86 height 28
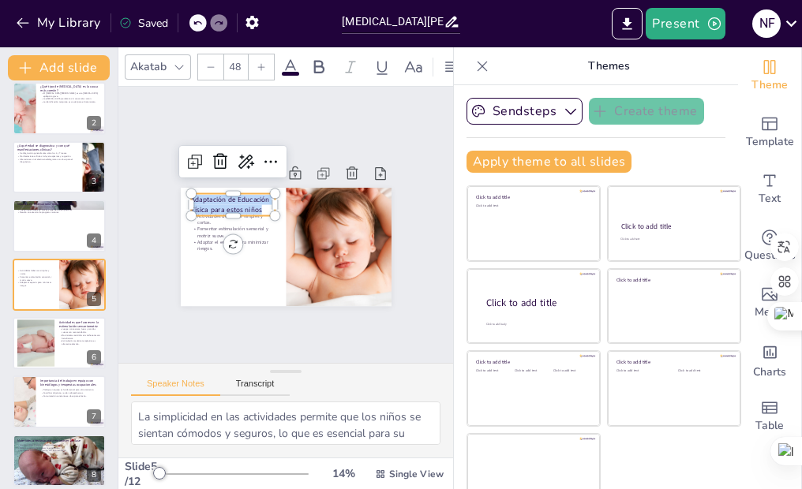
click at [238, 195] on span "Adaptación de Educación Física para estos niños" at bounding box center [230, 205] width 78 height 20
click at [236, 229] on p "Adaptar el espacio para minimizar riesgos." at bounding box center [231, 240] width 85 height 22
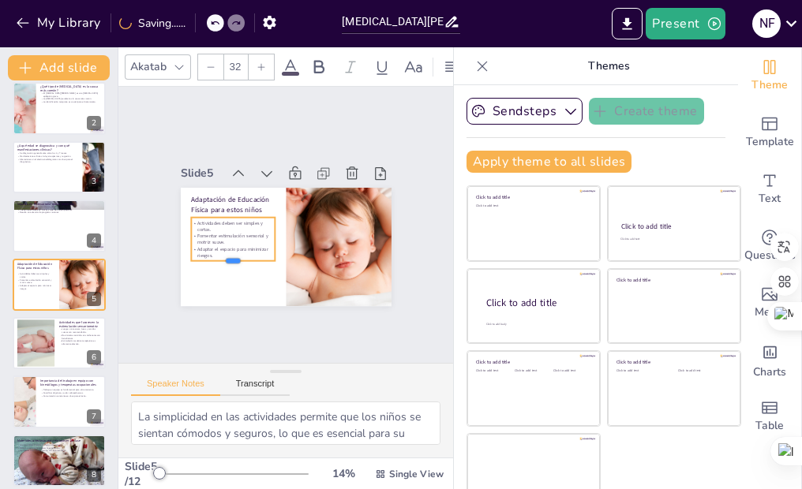
drag, startPoint x: 212, startPoint y: 159, endPoint x: 212, endPoint y: 173, distance: 14.2
click at [212, 251] on div at bounding box center [228, 261] width 85 height 21
click at [201, 236] on p "Adaptar el espacio para minimizar riesgos." at bounding box center [230, 247] width 85 height 22
click at [197, 236] on p "Adaptar el espacio para minimizar riesgos." at bounding box center [230, 247] width 85 height 22
click at [197, 246] on p "Adaptar el espacio para minimizar riesgos." at bounding box center [233, 252] width 84 height 13
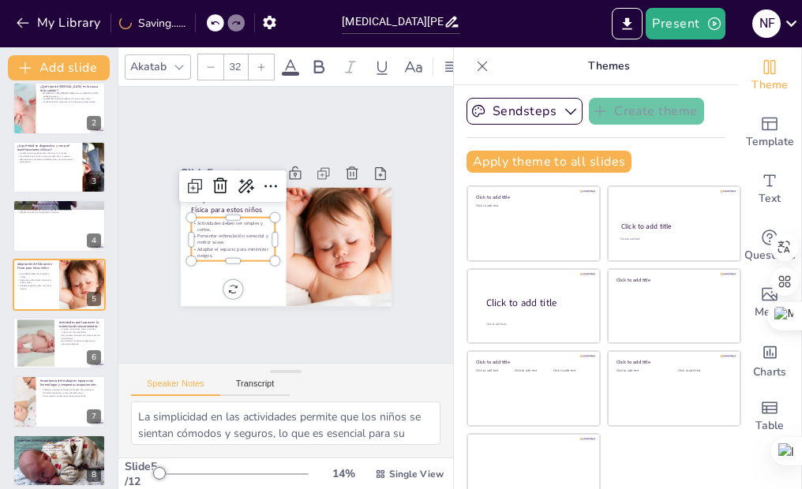
click at [241, 163] on p "Adaptar el espacio para minimizar riesgos." at bounding box center [252, 175] width 22 height 85
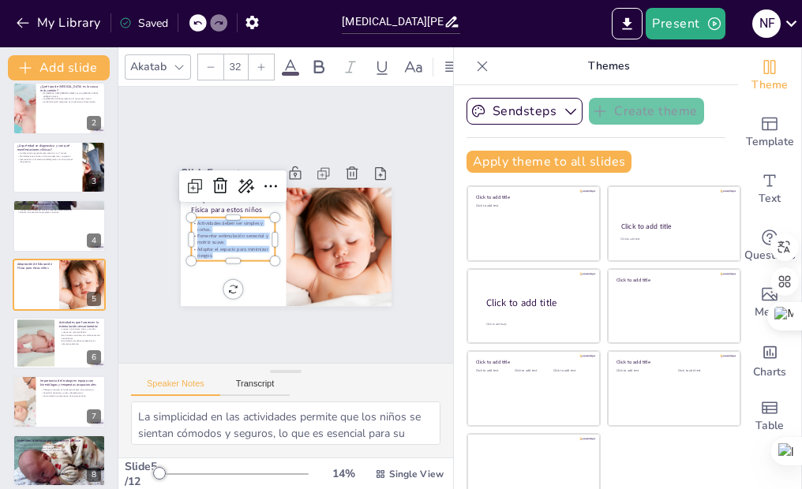
drag, startPoint x: 198, startPoint y: 163, endPoint x: 167, endPoint y: 129, distance: 45.8
click at [172, 177] on div "Adaptación de Educación Física para estos niños Actividades deben ser simples y…" at bounding box center [283, 247] width 222 height 140
copy div "Actividades deben ser simples y cortas. Fomentar estimulación sensorial y motri…"
click at [386, 188] on div "Slide 1 [MEDICAL_DATA][PERSON_NAME]: Comprendiendo la [MEDICAL_DATA] Epiléptica…" at bounding box center [286, 225] width 299 height 163
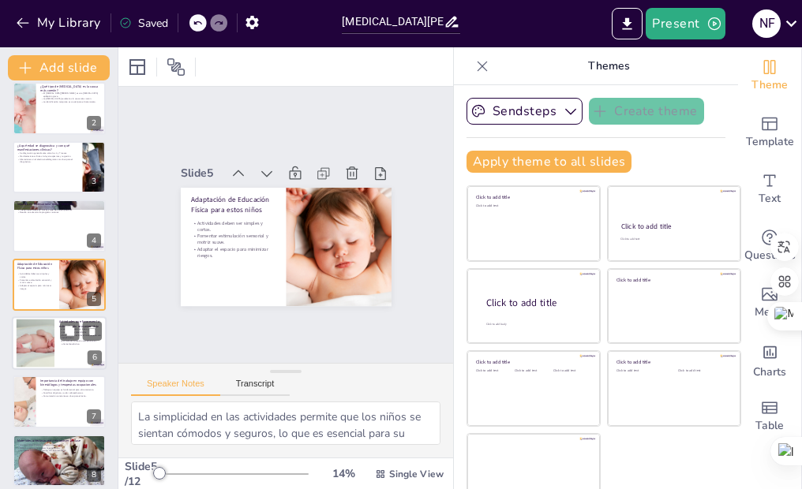
scroll to position [85, 0]
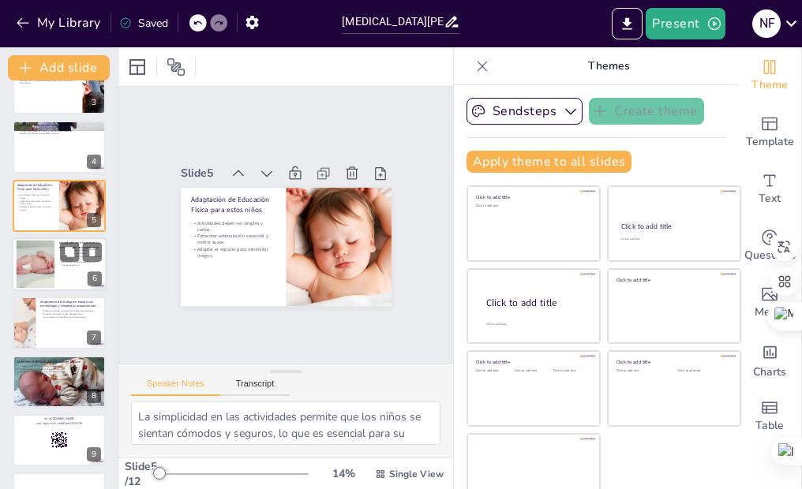
click at [47, 274] on div at bounding box center [36, 265] width 92 height 48
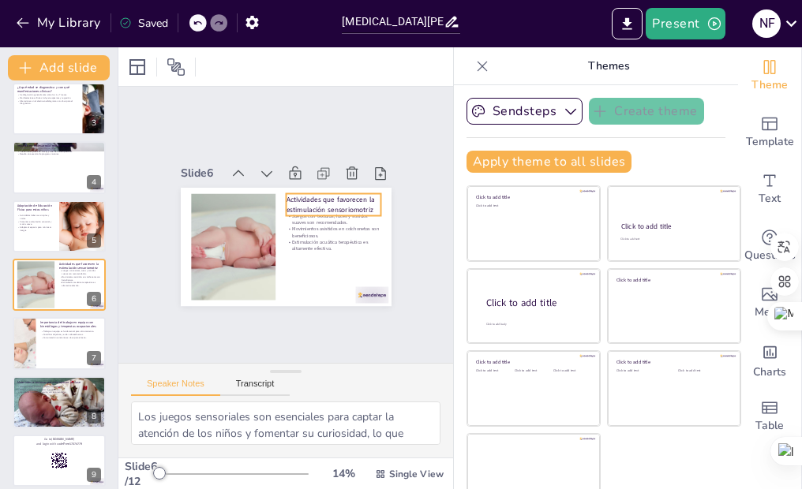
click at [332, 195] on p "Actividades que favorecen la estimulación sensoriomotriz" at bounding box center [334, 209] width 96 height 29
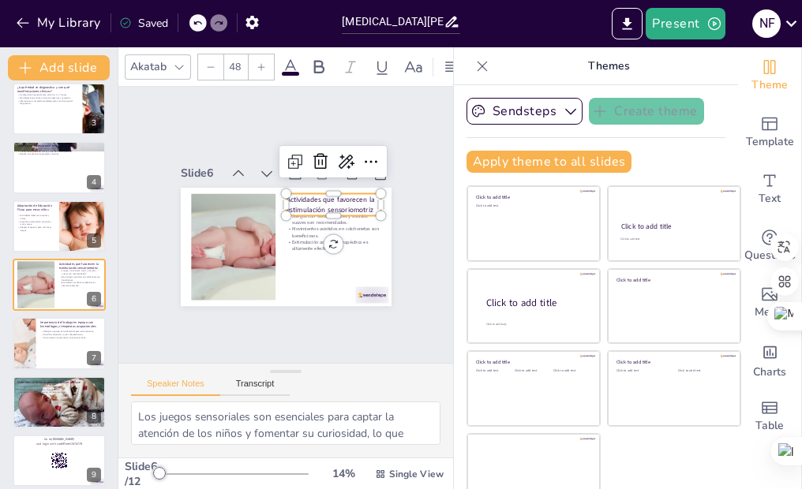
click at [332, 195] on p "Actividades que favorecen la estimulación sensoriomotriz" at bounding box center [333, 205] width 95 height 20
drag, startPoint x: 355, startPoint y: 119, endPoint x: 265, endPoint y: 103, distance: 91.3
click at [265, 188] on div "Juegos con texturas, luces y sonidos suaves son recomendados. Movimientos asist…" at bounding box center [286, 247] width 211 height 118
copy span "Actividades que favorecen la estimulación sensoriomotriz"
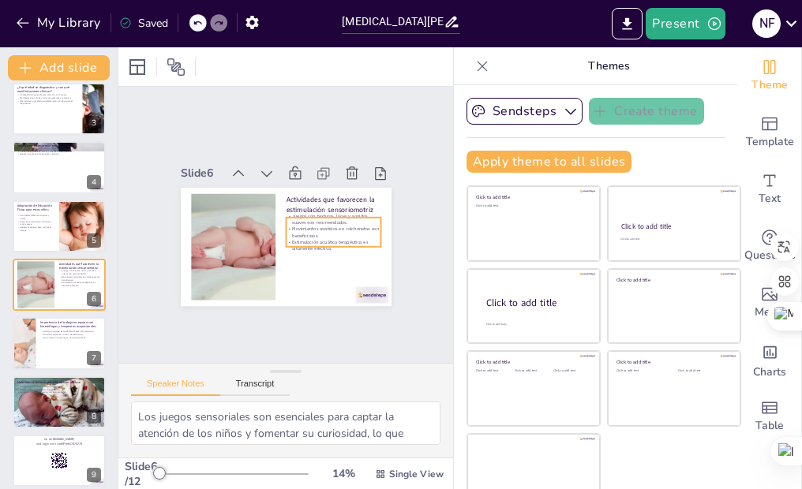
click at [300, 239] on p "Estimulación acuática terapéutica es altamente efectiva." at bounding box center [329, 250] width 95 height 23
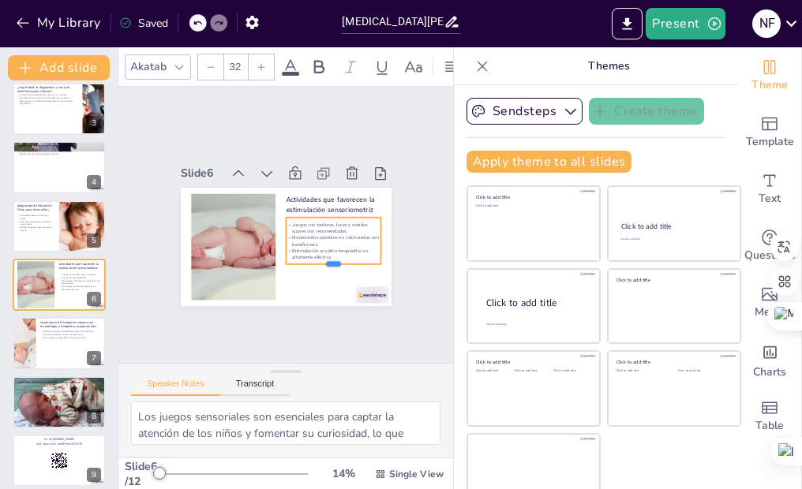
drag, startPoint x: 314, startPoint y: 158, endPoint x: 315, endPoint y: 177, distance: 19.0
click at [315, 264] on div at bounding box center [327, 275] width 95 height 22
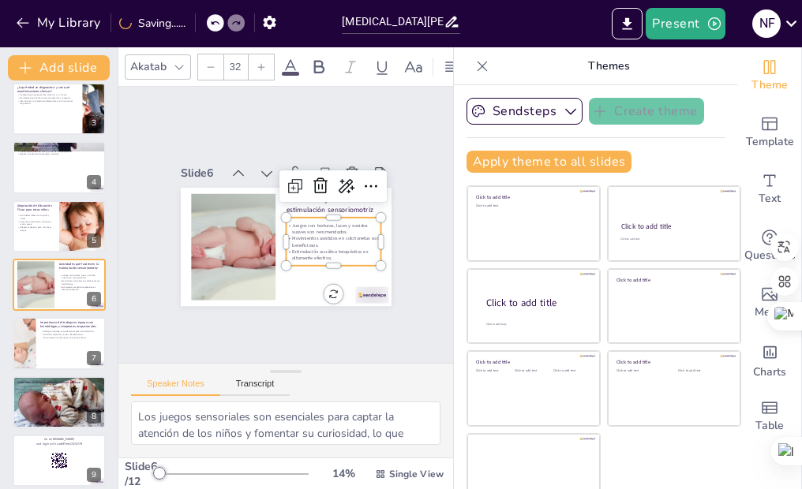
click at [327, 218] on div "Juegos con texturas, luces y sonidos suaves son recomendados. Movimientos asist…" at bounding box center [331, 247] width 99 height 58
click at [327, 253] on p "Estimulación acuática terapéutica es altamente efectiva." at bounding box center [333, 259] width 95 height 13
click at [327, 253] on p "Estimulación acuática terapéutica es altamente efectiva." at bounding box center [328, 264] width 95 height 23
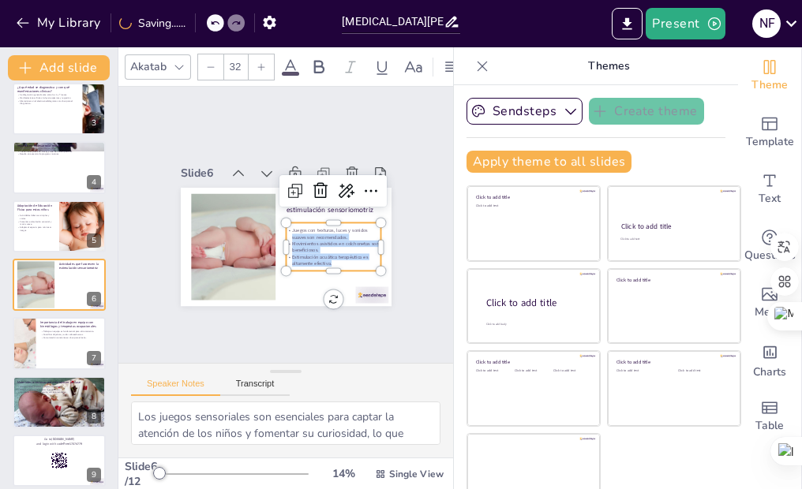
scroll to position [86, 0]
drag, startPoint x: 327, startPoint y: 170, endPoint x: 273, endPoint y: 141, distance: 61.8
click at [281, 227] on div "Juegos con texturas, luces y sonidos suaves son recomendados. Movimientos asist…" at bounding box center [330, 251] width 99 height 49
copy div "Juegos con texturas, luces y sonidos suaves son recomendados. Movimientos asist…"
click at [76, 350] on div at bounding box center [59, 344] width 95 height 54
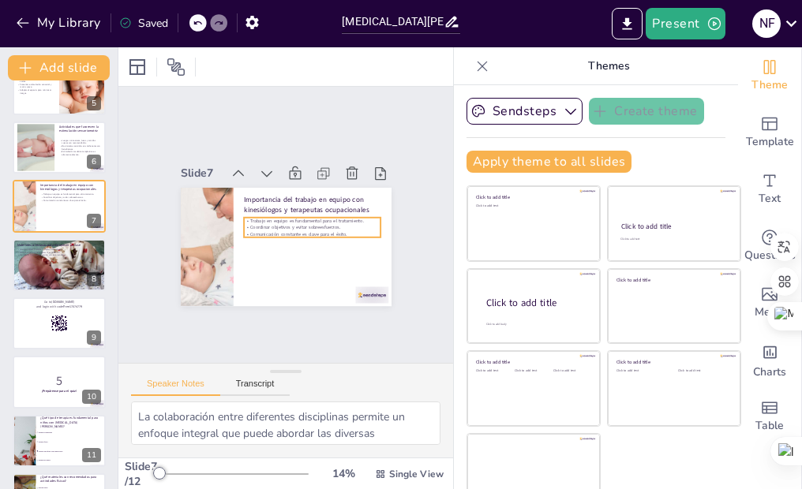
scroll to position [2, 0]
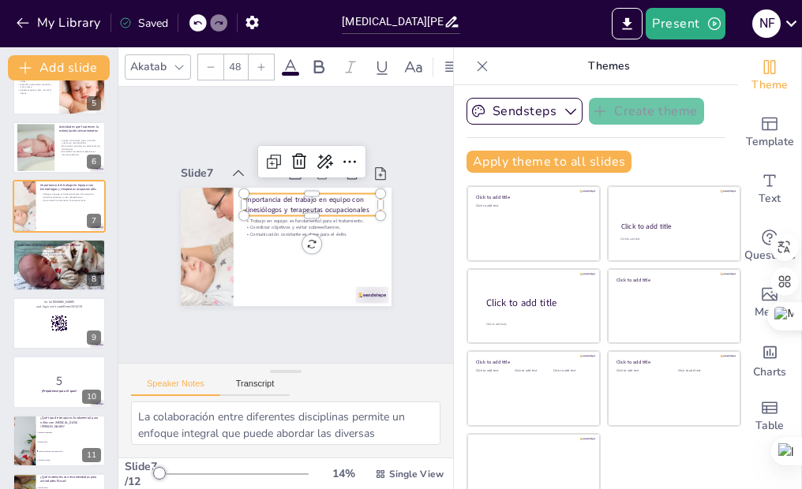
click at [327, 196] on p "Importancia del trabajo en equipo con kinesiólogos y terapeutas ocupacionales" at bounding box center [312, 205] width 137 height 20
click at [374, 219] on div at bounding box center [381, 226] width 14 height 14
click at [351, 200] on p "Importancia del trabajo en equipo con kinesiólogos y terapeutas ocupacionales" at bounding box center [314, 208] width 138 height 34
click at [351, 198] on p "Importancia del trabajo en equipo con kinesiólogos y terapeutas ocupacionales" at bounding box center [314, 208] width 138 height 34
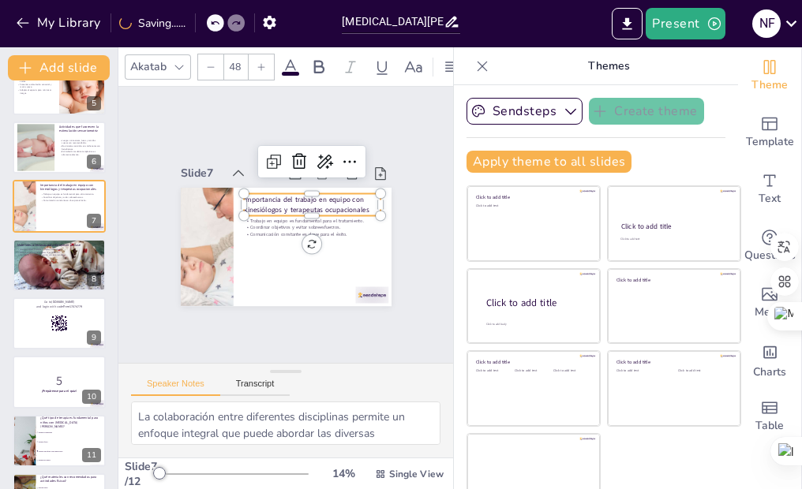
click at [342, 195] on p "Importancia del trabajo en equipo con kinesiólogos y terapeutas ocupacionales" at bounding box center [312, 205] width 137 height 20
click at [350, 196] on p "Importancia del trabajo en equipo con kinesiólogos y terapeutas ocupacionales" at bounding box center [312, 205] width 137 height 20
click at [350, 196] on p "Importancia del trabajo en equipo con kinesiólogos y terapeutas ocupacionales" at bounding box center [314, 208] width 138 height 34
click at [350, 196] on span "Importancia del trabajo en equipo con kinesiólogos y terapeutas ocupacionales" at bounding box center [306, 206] width 125 height 20
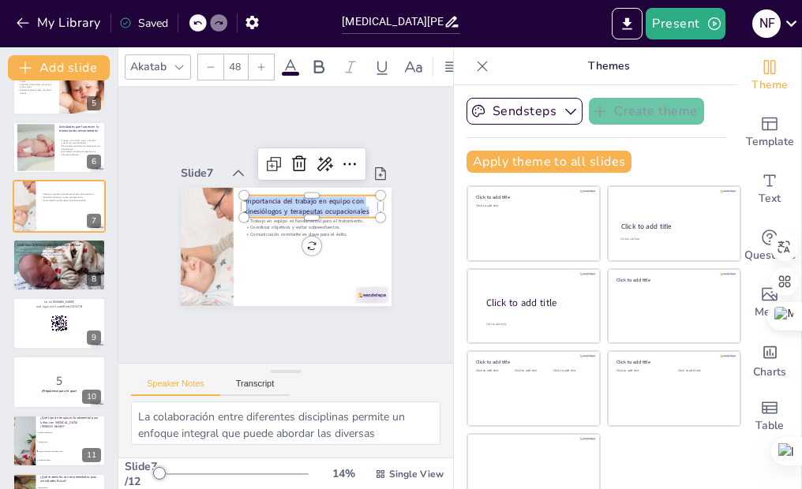
click at [385, 240] on div "Slide 1 [MEDICAL_DATA][PERSON_NAME]: Comprendiendo la [MEDICAL_DATA] Epiléptica…" at bounding box center [286, 225] width 314 height 193
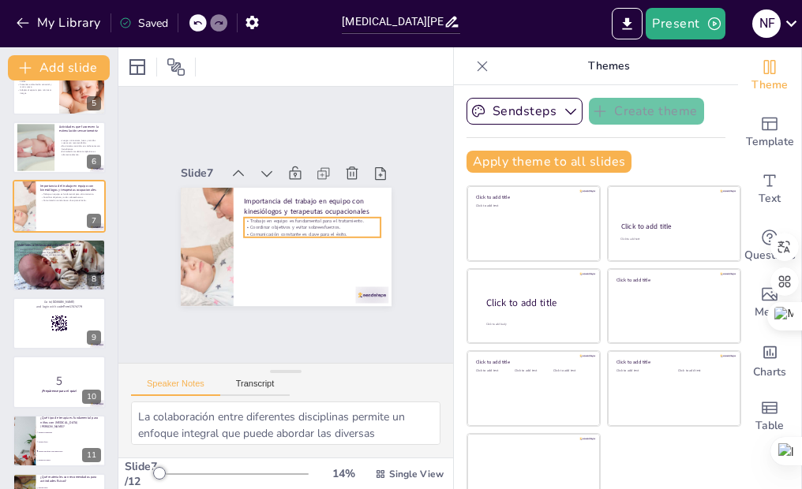
click at [280, 216] on div "Trabajo en equipo es fundamental para el tratamiento. Coordinar objetivos y evi…" at bounding box center [262, 211] width 133 height 73
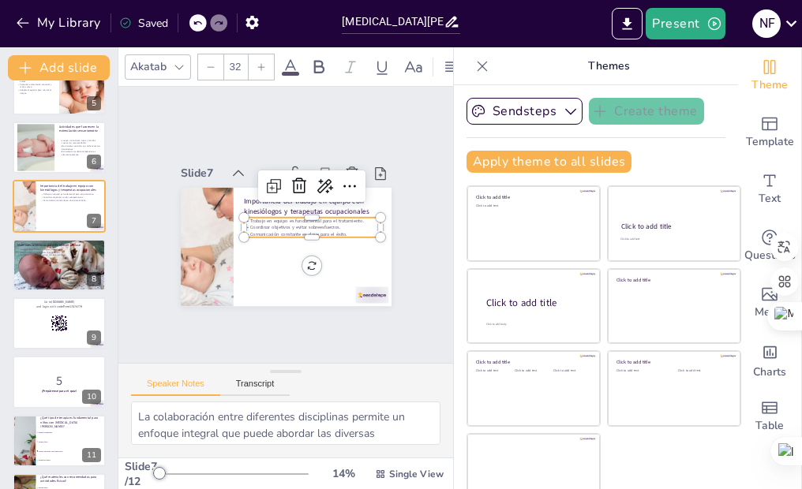
click at [345, 217] on p "Trabajo en equipo es fundamental para el tratamiento." at bounding box center [312, 223] width 137 height 21
click at [347, 216] on p "Trabajo en equipo es fundamental para el tratamiento." at bounding box center [312, 223] width 137 height 21
click at [347, 218] on p "Trabajo en equipo es fundamental para el tratamiento." at bounding box center [312, 221] width 137 height 6
drag, startPoint x: 350, startPoint y: 211, endPoint x: 225, endPoint y: 209, distance: 124.7
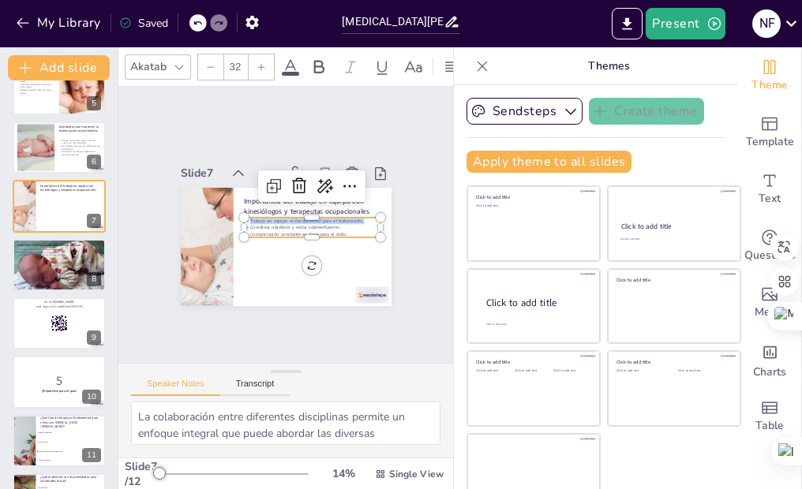
click at [225, 209] on div "Importancia del trabajo en equipo con kinesiólogos y terapeutas ocupacionales T…" at bounding box center [281, 245] width 230 height 159
click at [324, 224] on p "Coordinar objetivos y evitar sobreesfuerzos." at bounding box center [312, 227] width 137 height 6
drag, startPoint x: 324, startPoint y: 215, endPoint x: 231, endPoint y: 218, distance: 93.1
click at [244, 224] on p "Coordinar objetivos y evitar sobreesfuerzos." at bounding box center [312, 227] width 137 height 6
click at [328, 227] on span "Comunicación constante es clave para el éxito." at bounding box center [297, 235] width 97 height 17
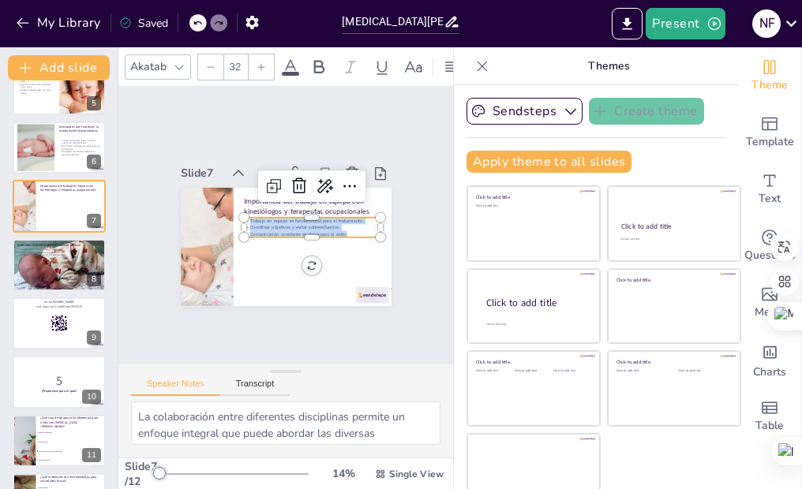
drag, startPoint x: 331, startPoint y: 222, endPoint x: 229, endPoint y: 222, distance: 102.6
click at [229, 222] on div "Importancia del trabajo en equipo con kinesiólogos y terapeutas ocupacionales T…" at bounding box center [283, 247] width 222 height 140
click at [342, 226] on p "Comunicación constante es clave para el éxito." at bounding box center [310, 236] width 137 height 21
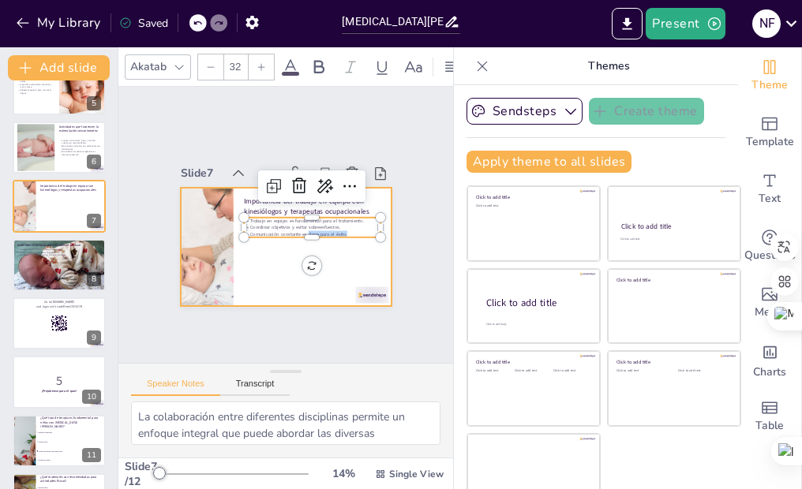
drag, startPoint x: 332, startPoint y: 222, endPoint x: 227, endPoint y: 232, distance: 105.4
click at [227, 232] on div "Importancia del trabajo en equipo con kinesiólogos y terapeutas ocupacionales T…" at bounding box center [283, 247] width 222 height 140
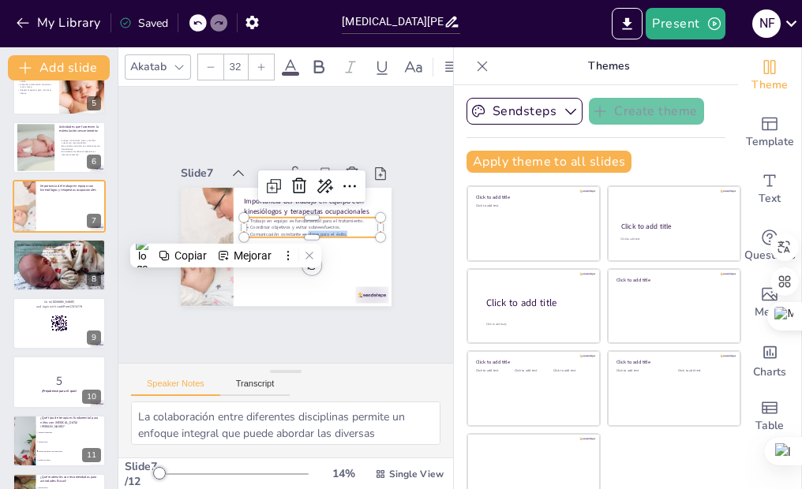
click at [255, 228] on div at bounding box center [307, 248] width 137 height 41
click at [249, 223] on span "Comunicación constante es clave para el éxito." at bounding box center [293, 239] width 88 height 54
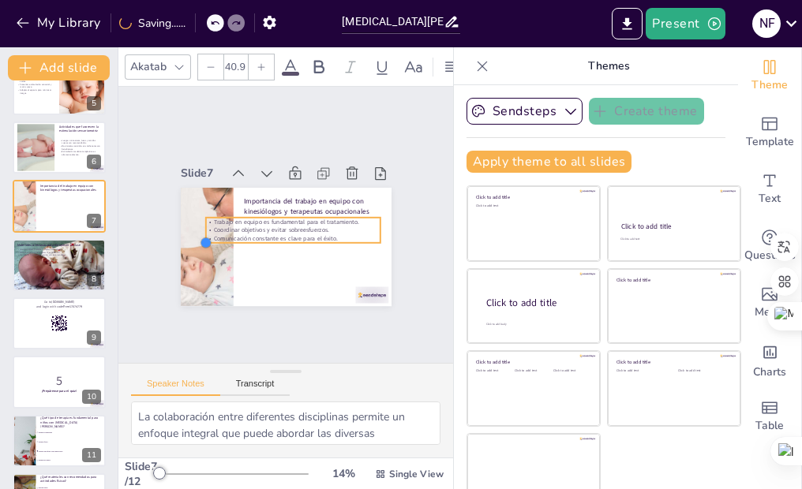
drag, startPoint x: 227, startPoint y: 229, endPoint x: 221, endPoint y: 234, distance: 8.4
click at [221, 234] on div "Importancia del trabajo en equipo con kinesiólogos y terapeutas ocupacionales T…" at bounding box center [283, 247] width 222 height 140
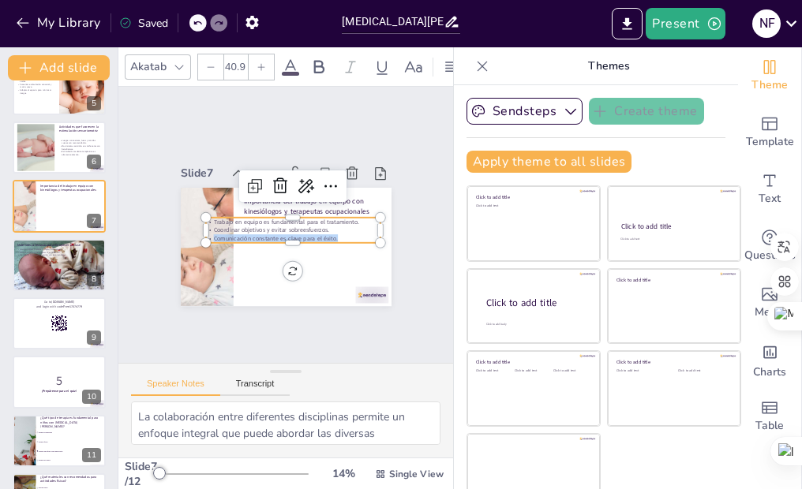
drag, startPoint x: 194, startPoint y: 227, endPoint x: 320, endPoint y: 225, distance: 125.5
click at [320, 226] on p "Comunicación constante es clave para el éxito." at bounding box center [291, 239] width 175 height 27
click at [51, 276] on div at bounding box center [59, 265] width 95 height 54
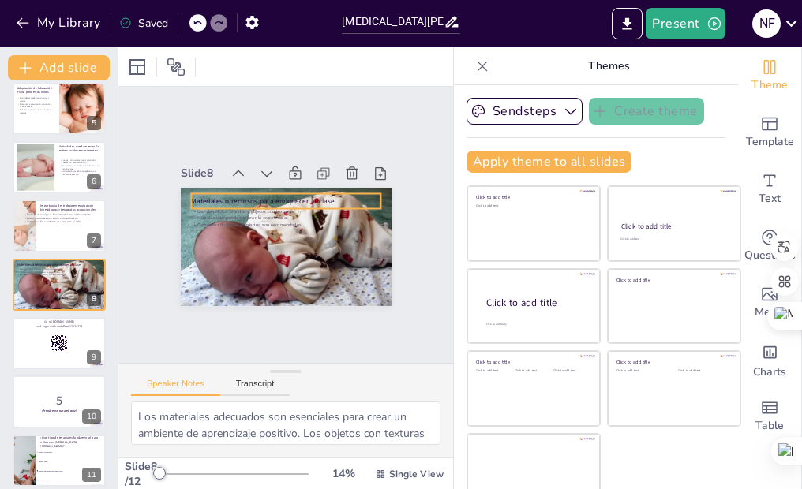
click at [246, 193] on p "Materiales o recursos para enriquecer la clase" at bounding box center [287, 201] width 189 height 30
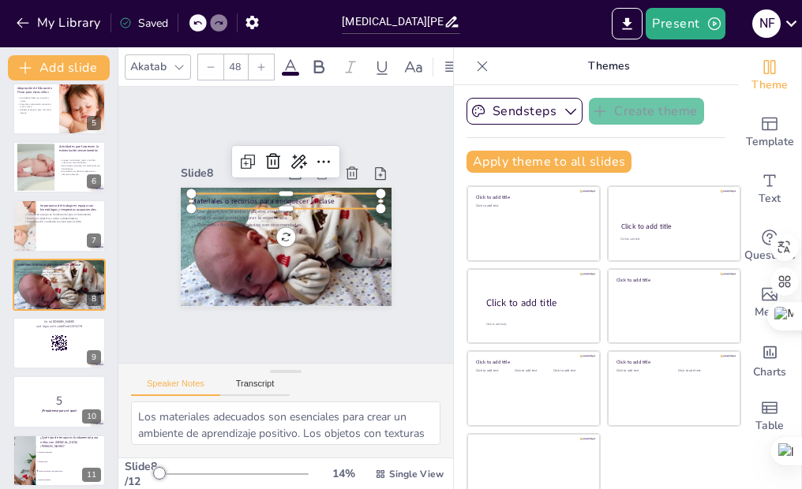
click at [246, 193] on p "Materiales o recursos para enriquecer la clase" at bounding box center [287, 201] width 189 height 30
click at [246, 193] on span "Materiales o recursos para enriquecer la clase" at bounding box center [264, 198] width 143 height 24
click at [222, 187] on span "Materiales o recursos para enriquecer la clase" at bounding box center [264, 199] width 143 height 24
click at [214, 196] on span "Materiales o recursos para enriquecer la clase" at bounding box center [262, 200] width 143 height 9
click at [239, 196] on span "Materiales o recursos para enriquecer la clase" at bounding box center [262, 200] width 143 height 9
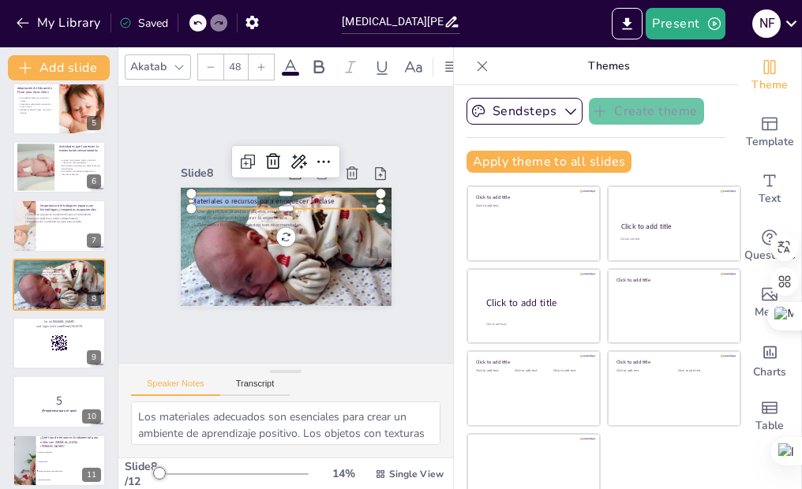
drag, startPoint x: 239, startPoint y: 187, endPoint x: 172, endPoint y: 188, distance: 67.1
click at [181, 188] on div "Uso de pelotas blandas y objetos con texturas. Música suave puede mejorar la ex…" at bounding box center [286, 247] width 211 height 118
click at [241, 188] on span "Materiales o recursos para enriquecer la clase" at bounding box center [264, 199] width 143 height 24
drag, startPoint x: 241, startPoint y: 188, endPoint x: 319, endPoint y: 186, distance: 78.1
click at [319, 186] on p "Materiales o recursos para enriquecer la clase" at bounding box center [287, 200] width 189 height 29
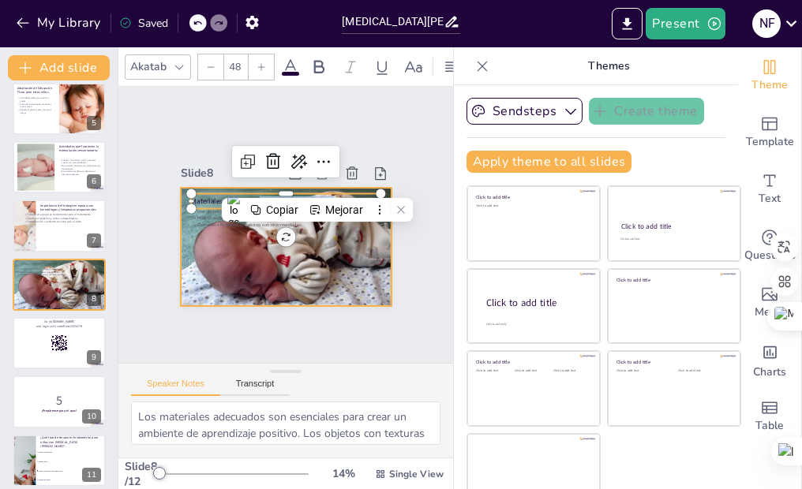
click at [204, 213] on div "Uso de pelotas blandas y objetos con texturas. Música suave puede mejorar la ex…" at bounding box center [286, 217] width 191 height 39
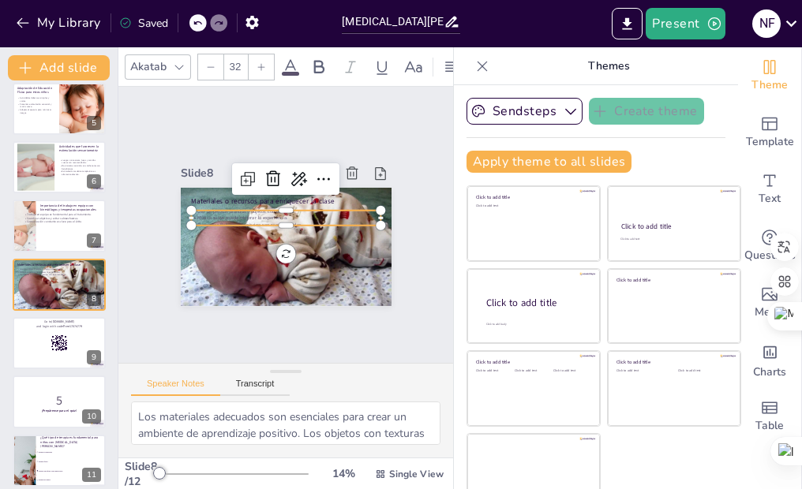
click at [204, 213] on p "Música suave puede mejorar la experiencia." at bounding box center [286, 218] width 189 height 26
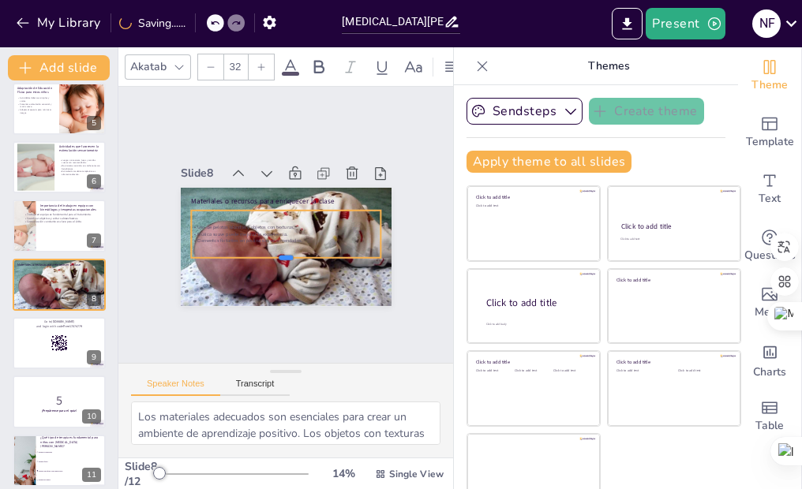
drag, startPoint x: 273, startPoint y: 218, endPoint x: 271, endPoint y: 250, distance: 32.4
click at [271, 250] on div at bounding box center [281, 264] width 190 height 32
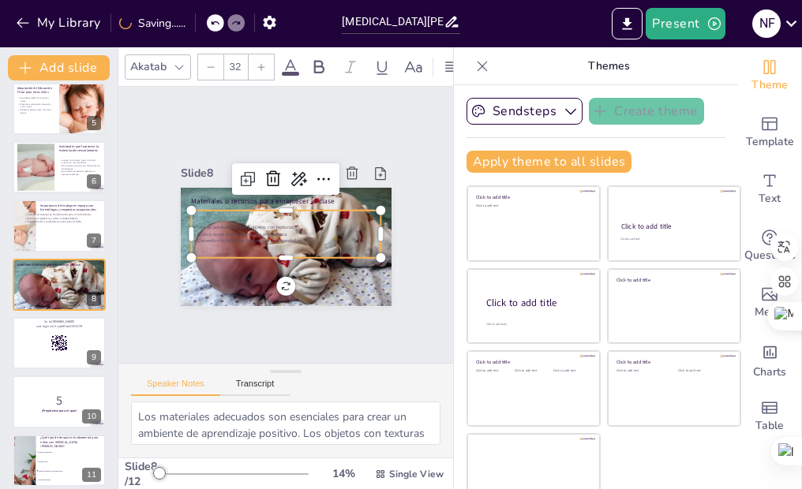
click at [282, 234] on div "Uso de pelotas blandas y objetos con texturas. Música suave puede mejorar la ex…" at bounding box center [285, 234] width 189 height 47
click at [282, 234] on div "Uso de pelotas blandas y objetos con texturas. Música suave puede mejorar la ex…" at bounding box center [284, 233] width 193 height 67
click at [289, 229] on p "Elementos flotantes en piscina son recomendados." at bounding box center [283, 240] width 189 height 26
click at [289, 238] on p "Elementos flotantes en piscina son recomendados." at bounding box center [285, 241] width 189 height 6
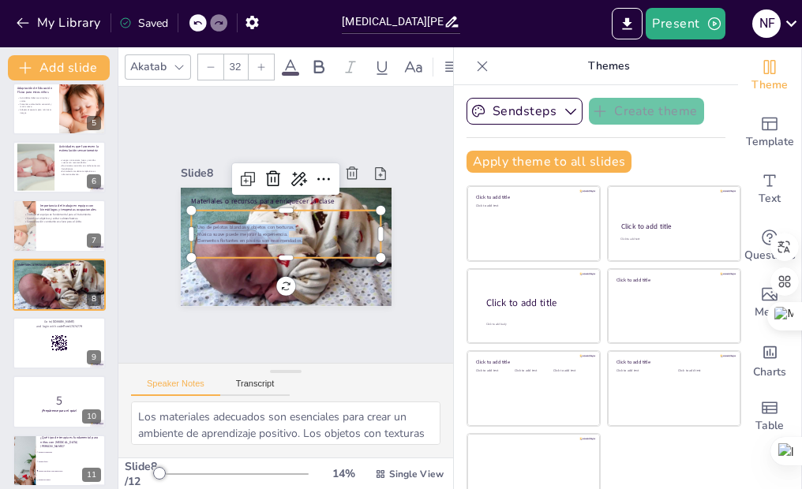
drag, startPoint x: 291, startPoint y: 230, endPoint x: 166, endPoint y: 212, distance: 125.9
click at [172, 214] on div "Materiales o recursos para enriquecer la clase Uso de pelotas blandas y objetos…" at bounding box center [283, 247] width 222 height 140
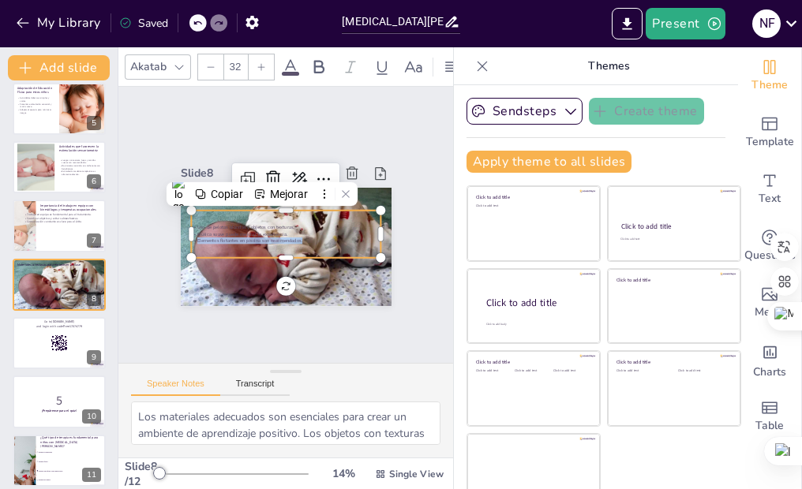
click at [286, 228] on p "Elementos flotantes en piscina son recomendados." at bounding box center [283, 240] width 189 height 26
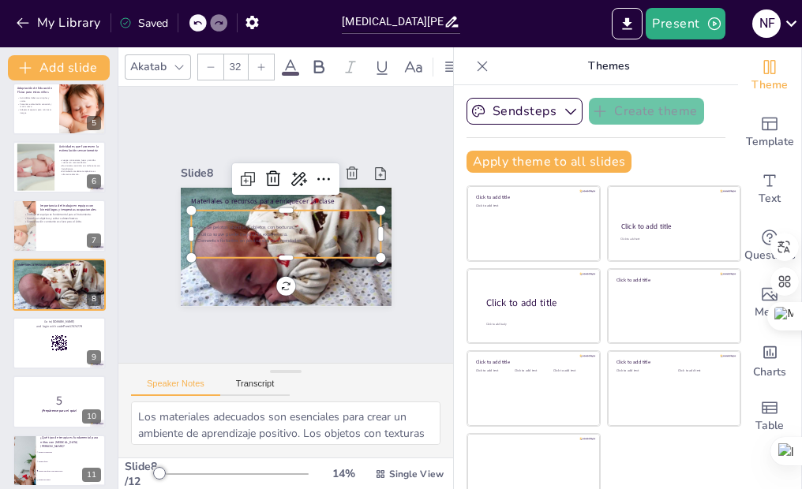
click at [286, 230] on p "Elementos flotantes en piscina son recomendados." at bounding box center [283, 240] width 189 height 27
click at [286, 238] on p "Elementos flotantes en piscina son recomendados." at bounding box center [285, 241] width 189 height 6
drag, startPoint x: 286, startPoint y: 230, endPoint x: 251, endPoint y: 224, distance: 35.9
click at [251, 224] on div "Uso de pelotas blandas y objetos con texturas. Música suave puede mejorar la ex…" at bounding box center [285, 234] width 189 height 20
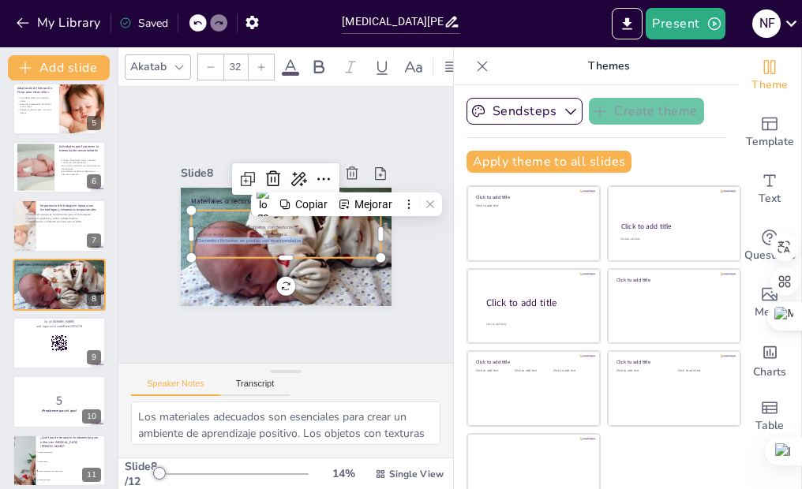
click at [288, 227] on p "Elementos flotantes en piscina son recomendados." at bounding box center [282, 241] width 187 height 46
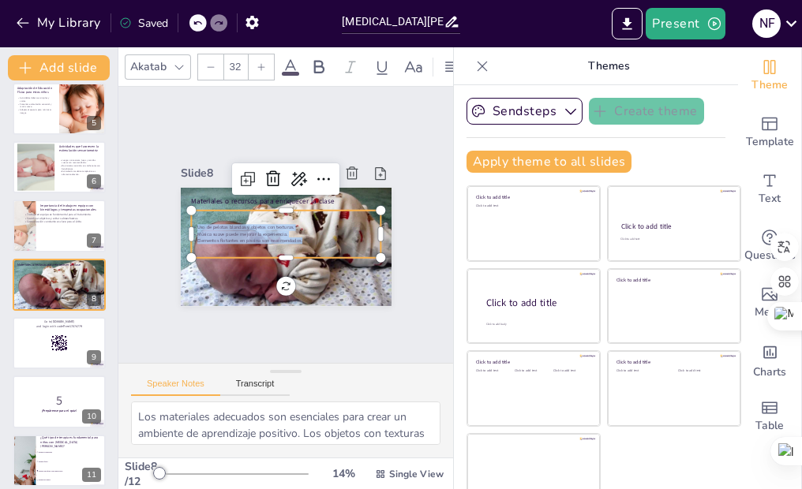
drag, startPoint x: 287, startPoint y: 228, endPoint x: 171, endPoint y: 211, distance: 117.2
click at [172, 211] on div "Materiales o recursos para enriquecer la clase Uso de pelotas blandas y objetos…" at bounding box center [283, 247] width 222 height 140
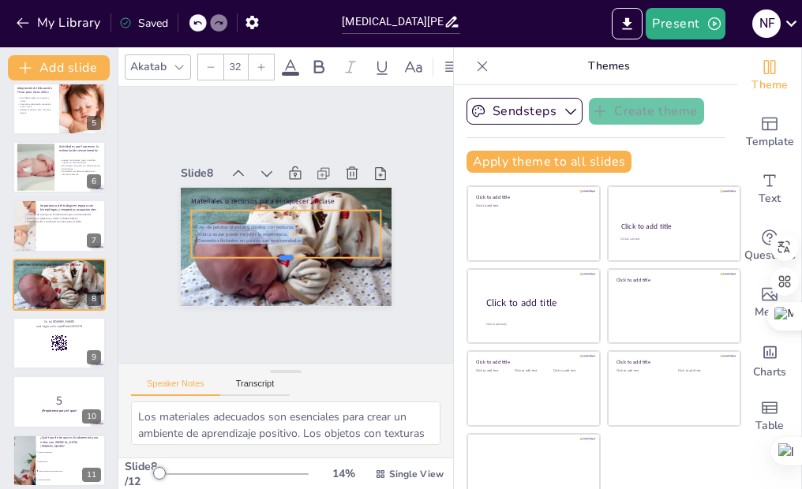
click at [318, 245] on div at bounding box center [273, 262] width 184 height 70
click at [394, 231] on div "Slide 1 [MEDICAL_DATA][PERSON_NAME]: Comprendiendo la [MEDICAL_DATA] Epiléptica…" at bounding box center [286, 225] width 299 height 163
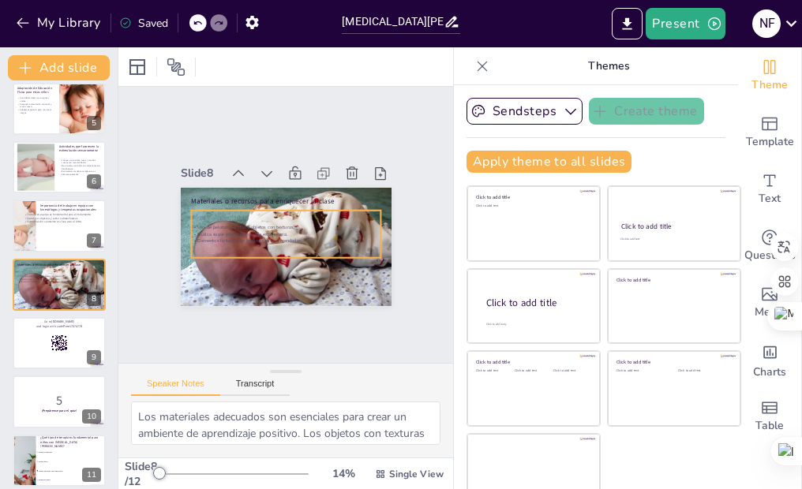
click at [252, 224] on div "Uso de pelotas blandas y objetos con texturas. Música suave puede mejorar la ex…" at bounding box center [285, 234] width 189 height 20
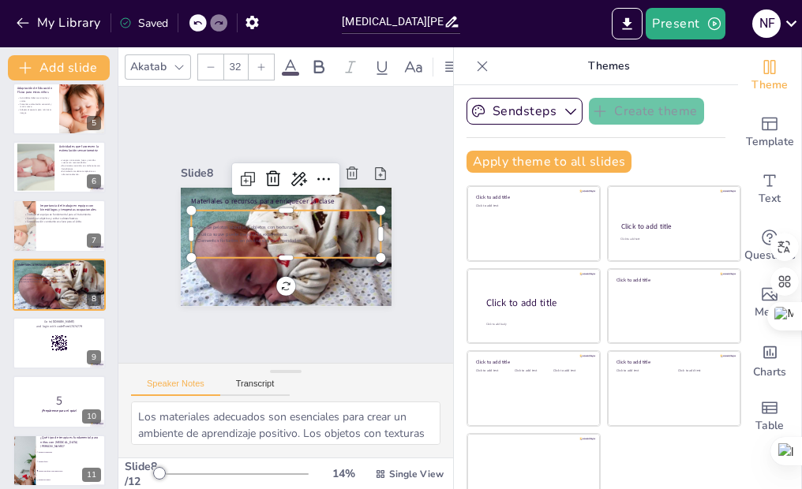
click at [269, 67] on div at bounding box center [261, 66] width 25 height 25
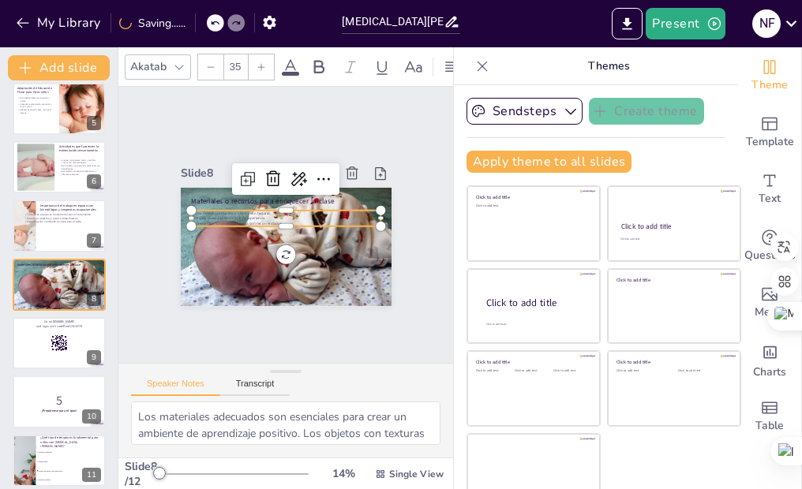
click at [269, 67] on div at bounding box center [261, 66] width 25 height 25
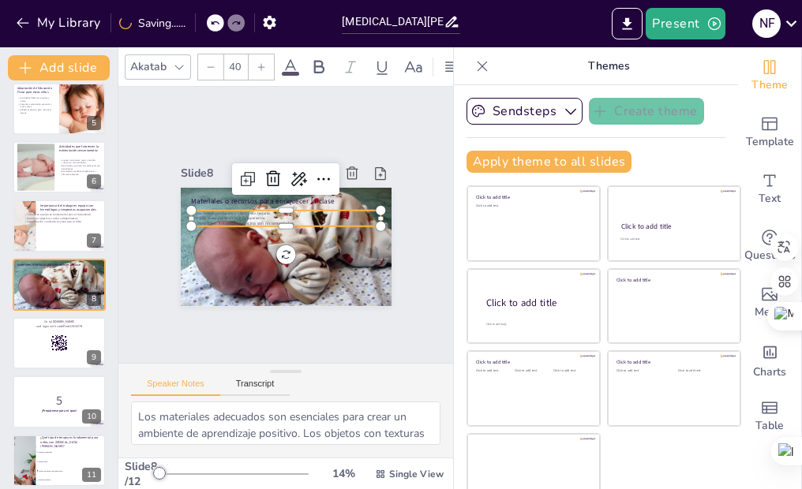
click at [295, 211] on p "Elementos flotantes en piscina son recomendados." at bounding box center [285, 224] width 189 height 26
click at [295, 221] on p "Elementos flotantes en piscina son recomendados." at bounding box center [285, 224] width 189 height 6
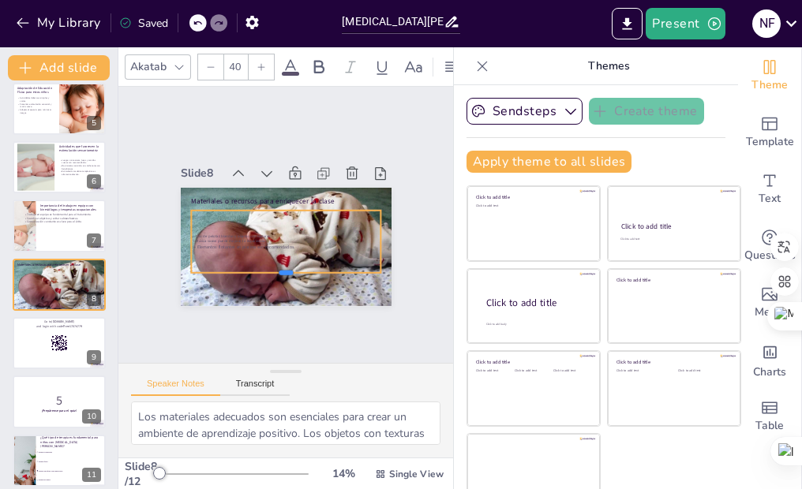
drag, startPoint x: 267, startPoint y: 218, endPoint x: 269, endPoint y: 264, distance: 46.6
click at [269, 264] on div at bounding box center [280, 279] width 190 height 32
click at [285, 244] on p "Elementos flotantes en piscina son recomendados." at bounding box center [285, 247] width 189 height 6
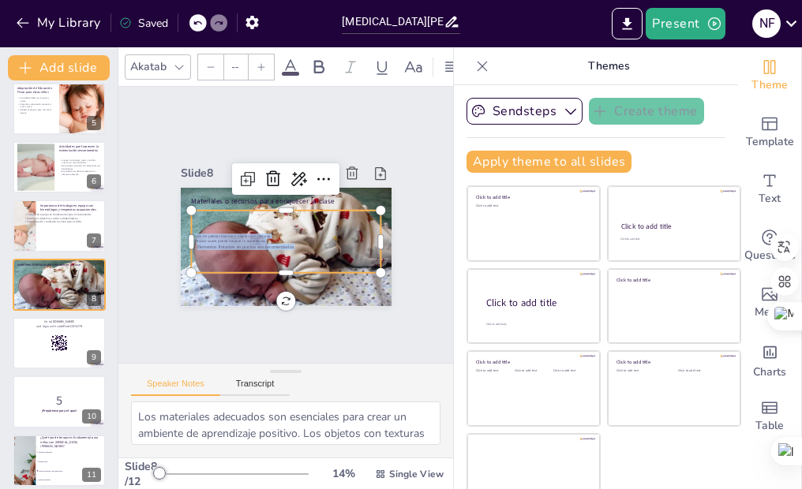
drag, startPoint x: 279, startPoint y: 234, endPoint x: 170, endPoint y: 225, distance: 109.2
click at [170, 225] on div "Materiales o recursos para enriquecer la clase Uso de pelotas blandas y objetos…" at bounding box center [276, 245] width 241 height 194
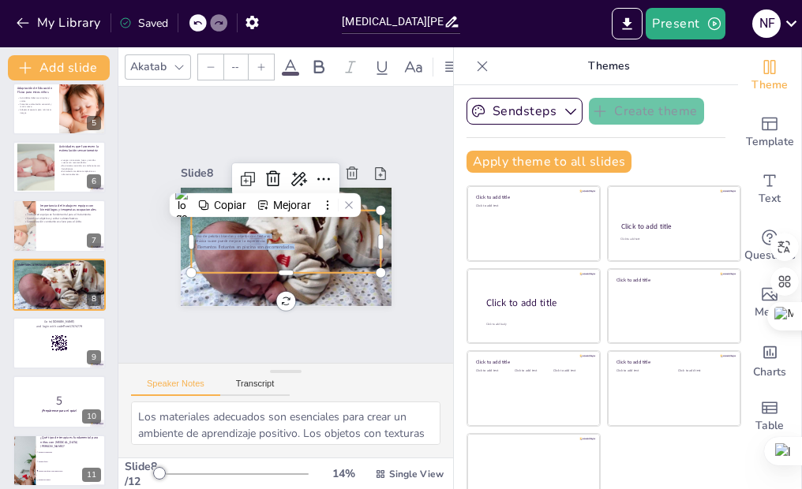
click at [260, 67] on div at bounding box center [261, 66] width 25 height 25
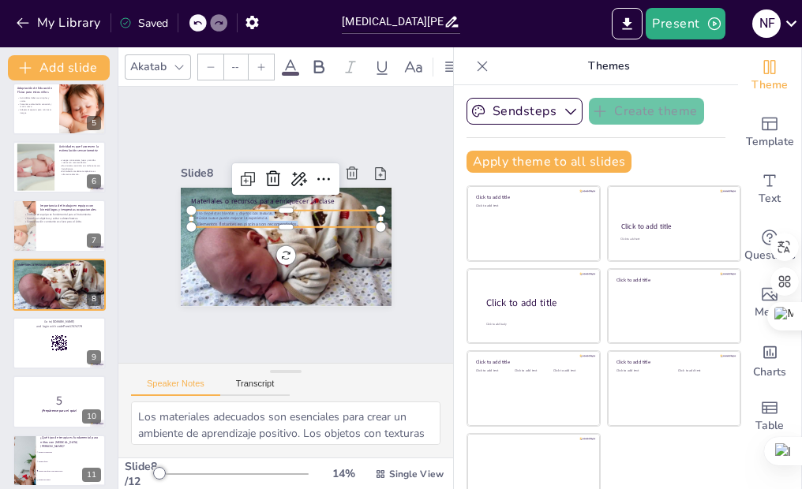
click at [260, 67] on div at bounding box center [261, 66] width 25 height 25
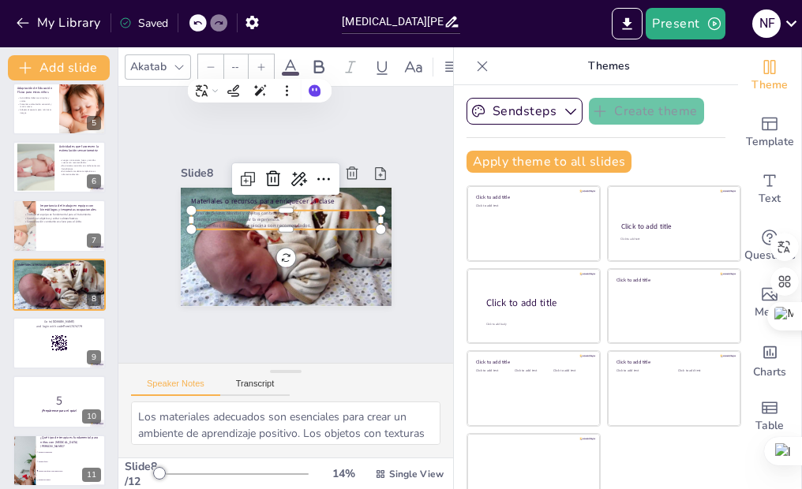
click at [260, 67] on div at bounding box center [261, 66] width 25 height 25
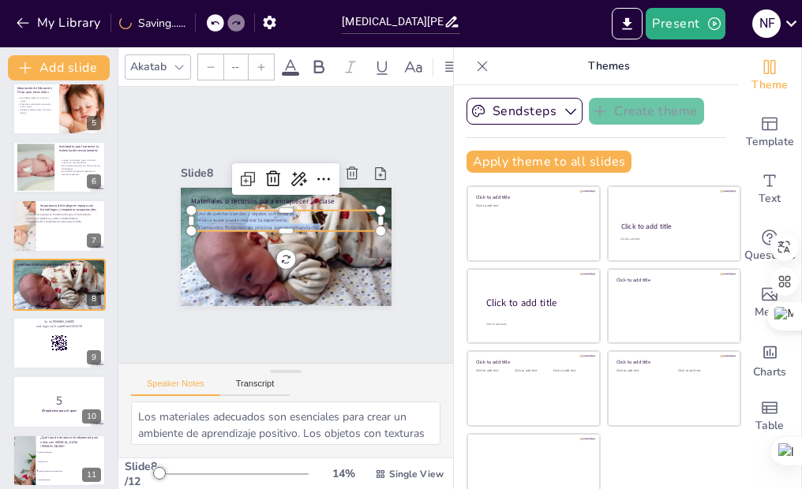
click at [260, 67] on div at bounding box center [261, 66] width 25 height 25
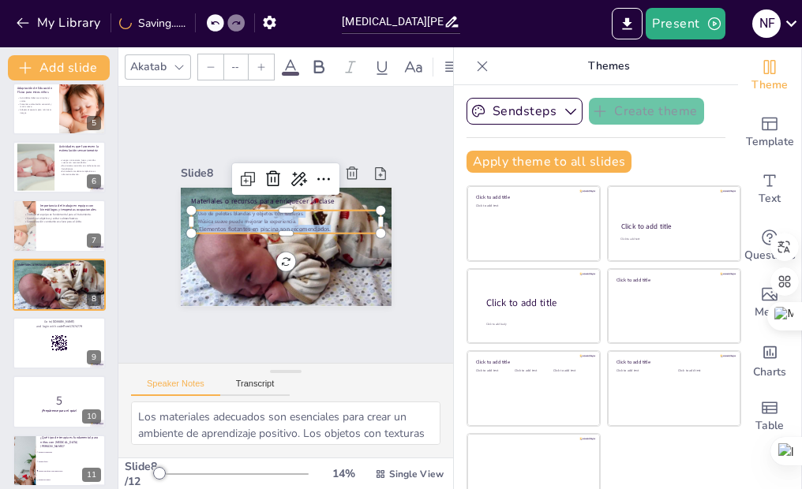
click at [260, 67] on div at bounding box center [261, 66] width 25 height 25
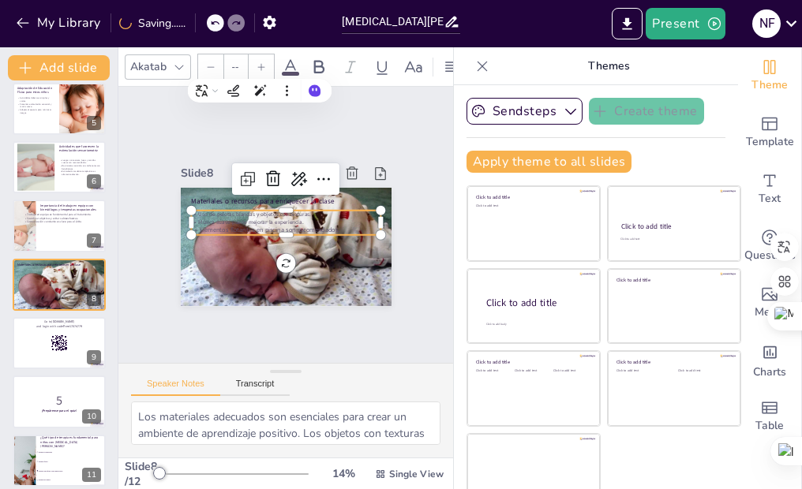
click at [260, 67] on div at bounding box center [261, 66] width 25 height 25
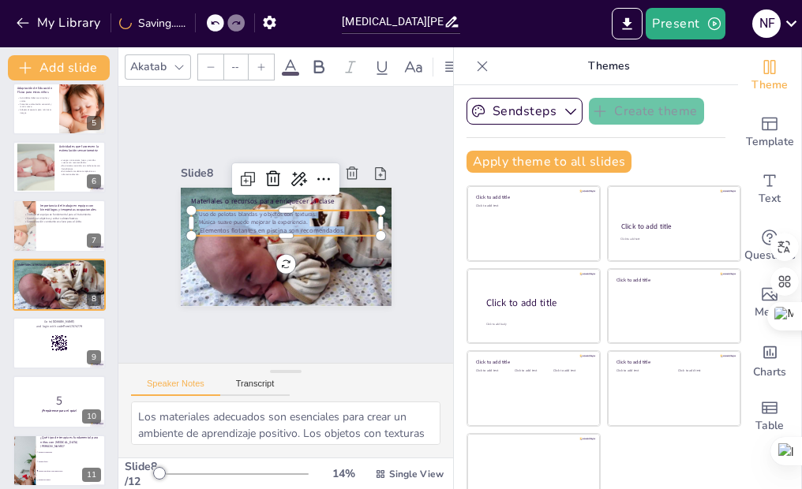
click at [260, 67] on div at bounding box center [261, 66] width 25 height 25
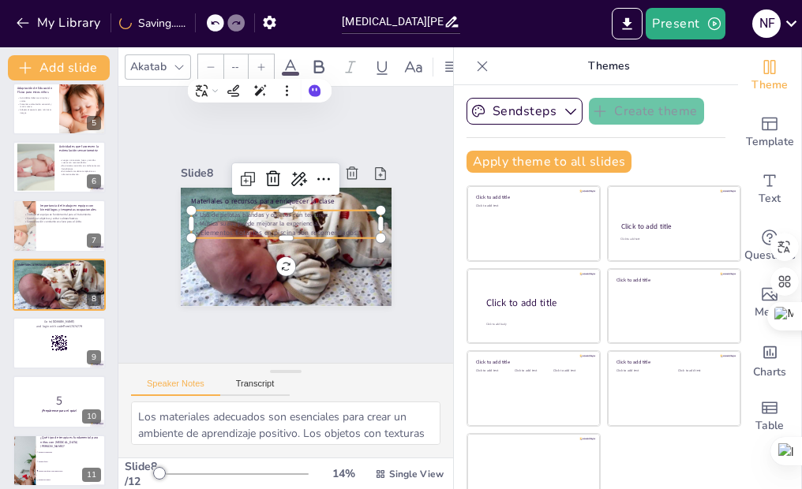
click at [260, 67] on div at bounding box center [261, 66] width 25 height 25
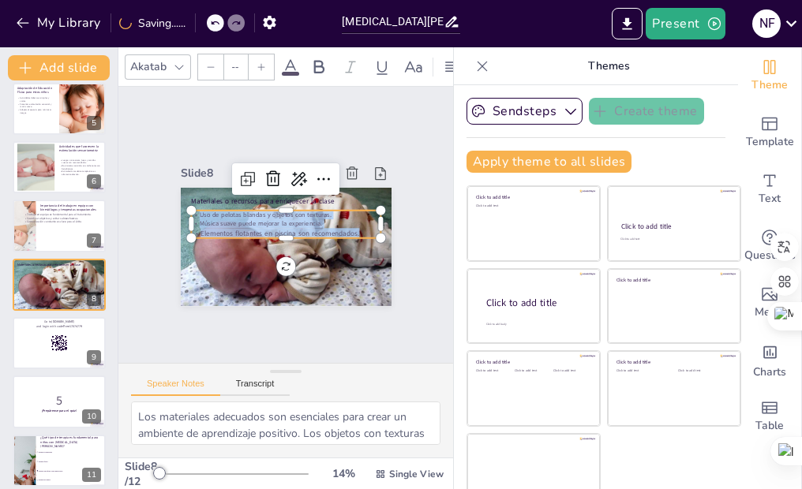
click at [260, 67] on div at bounding box center [261, 66] width 25 height 25
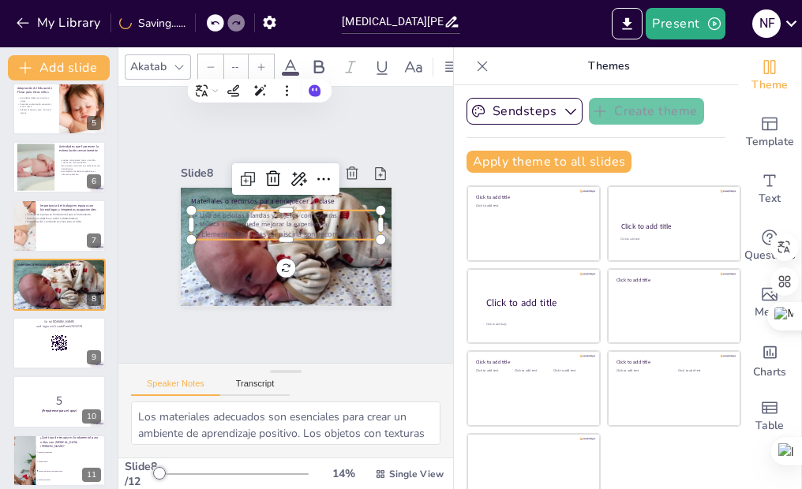
click at [260, 67] on div at bounding box center [261, 66] width 25 height 25
click at [391, 182] on div "Slide 1 [MEDICAL_DATA][PERSON_NAME]: Comprendiendo la [MEDICAL_DATA] Epiléptica…" at bounding box center [286, 225] width 299 height 163
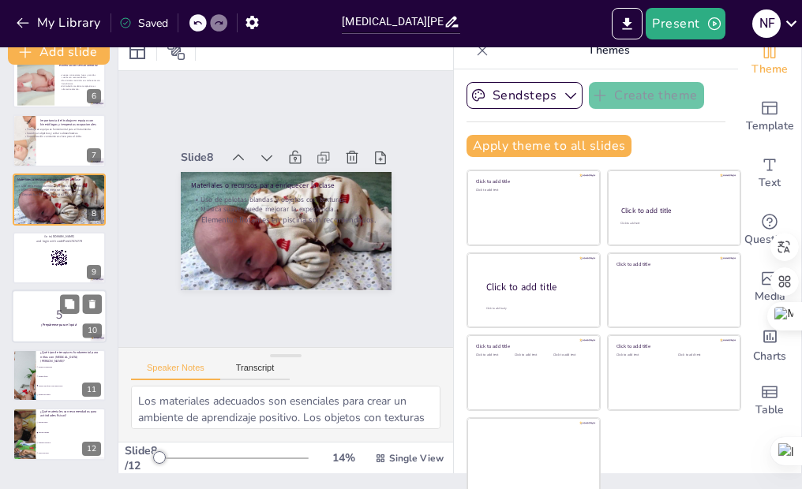
scroll to position [20, 0]
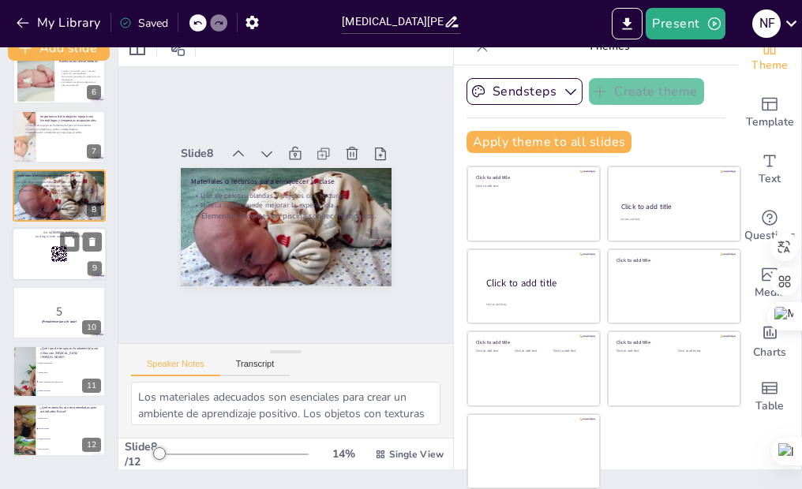
click at [65, 260] on rect at bounding box center [59, 253] width 17 height 17
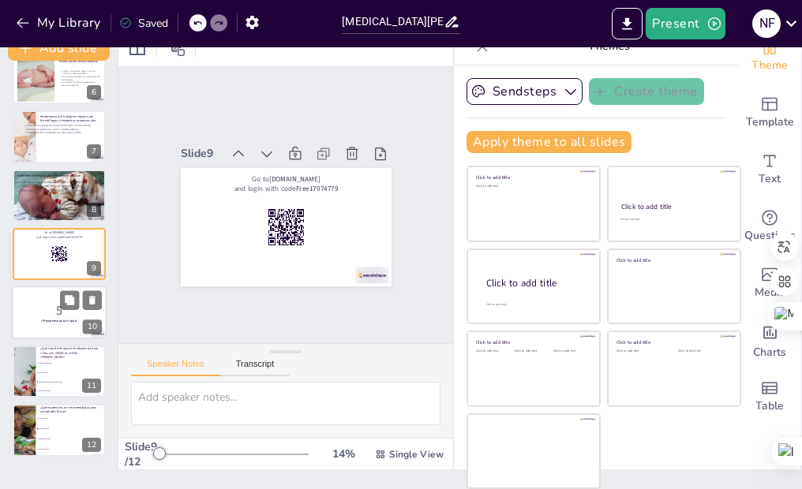
scroll to position [0, 0]
